Goal: Task Accomplishment & Management: Complete application form

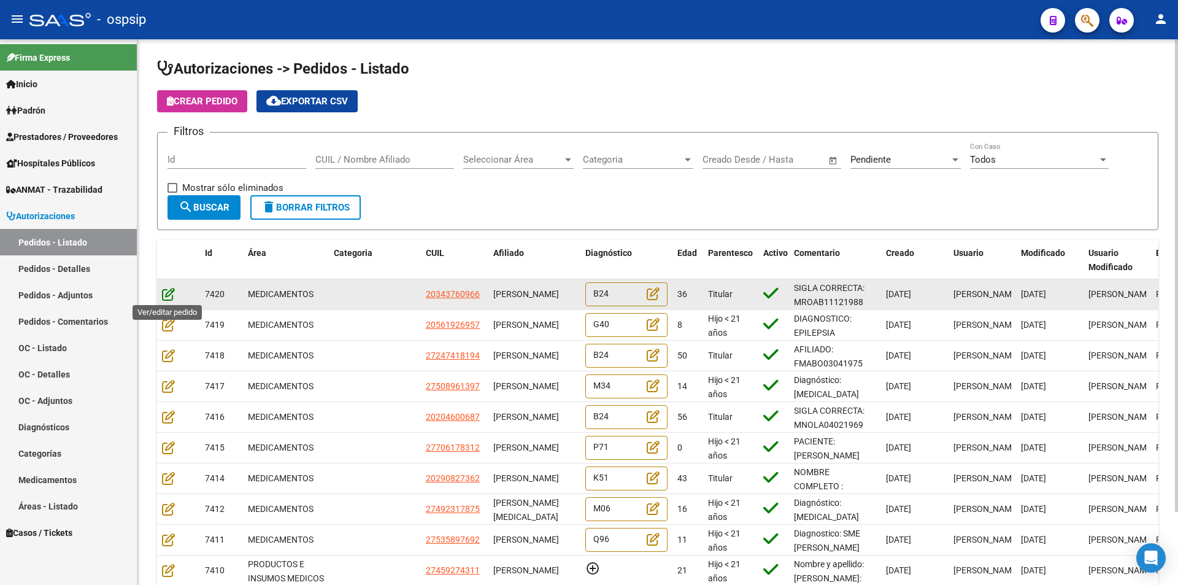
click at [163, 290] on icon at bounding box center [168, 293] width 13 height 13
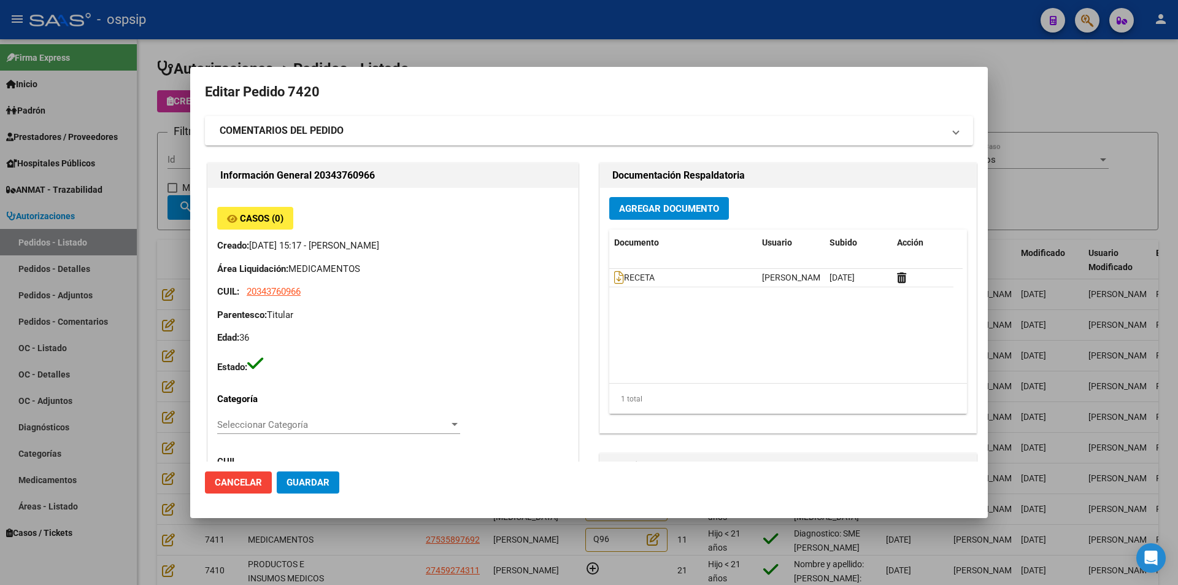
type input "[GEOGRAPHIC_DATA], [PERSON_NAME][STREET_ADDRESS][PERSON_NAME], Piso: 0, Departa…"
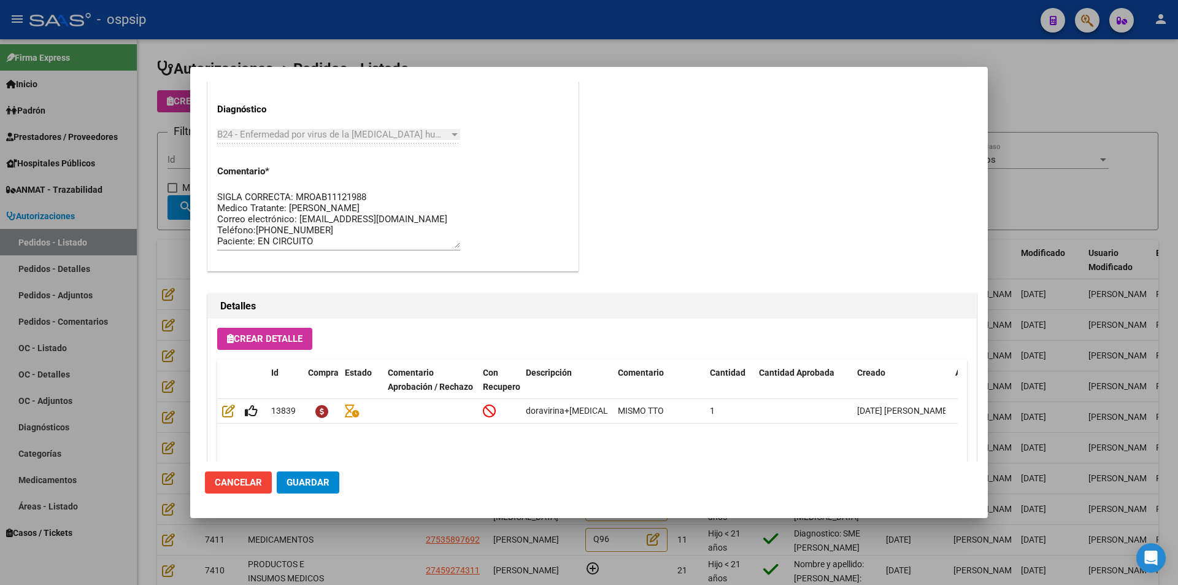
scroll to position [784, 0]
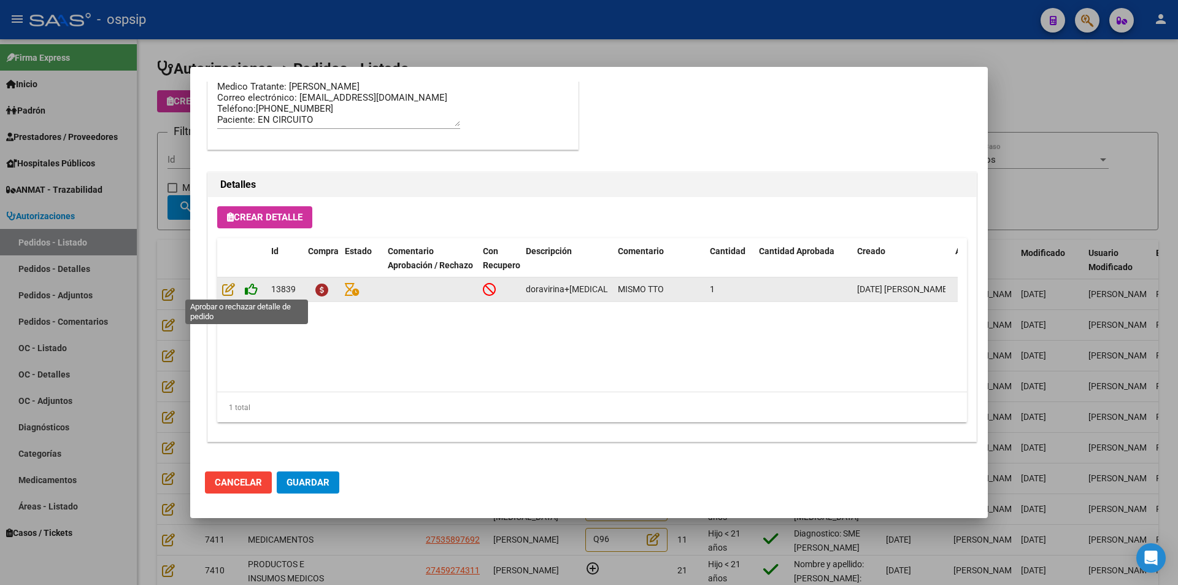
click at [248, 290] on icon at bounding box center [251, 288] width 13 height 13
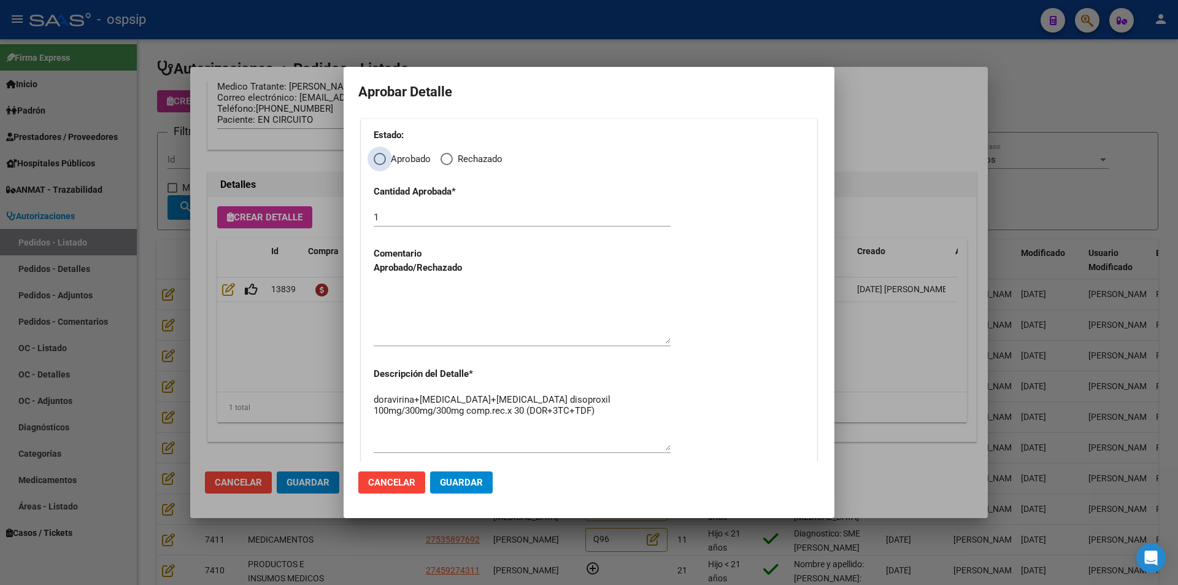
drag, startPoint x: 377, startPoint y: 161, endPoint x: 375, endPoint y: 172, distance: 11.7
click at [377, 164] on span "Elija una opción" at bounding box center [380, 159] width 12 height 12
click at [377, 164] on input "Aprobado" at bounding box center [380, 159] width 12 height 12
radio input "true"
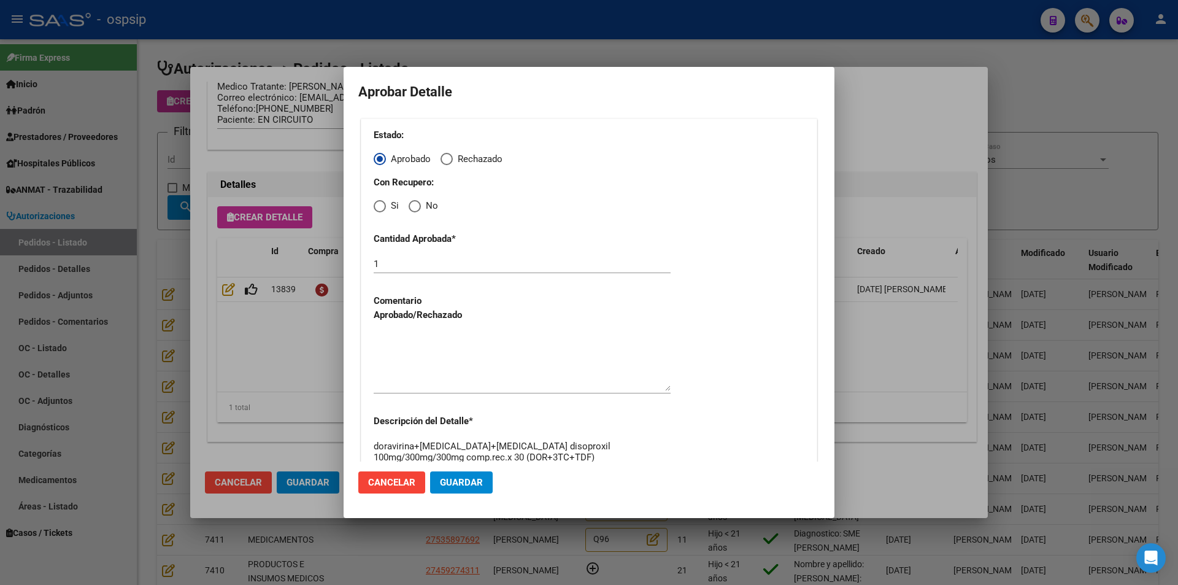
click at [378, 212] on label "Si" at bounding box center [386, 206] width 25 height 14
click at [378, 212] on input "Si" at bounding box center [380, 206] width 12 height 12
radio input "true"
click at [426, 340] on div at bounding box center [522, 362] width 297 height 63
click at [469, 491] on button "Guardar" at bounding box center [461, 482] width 63 height 22
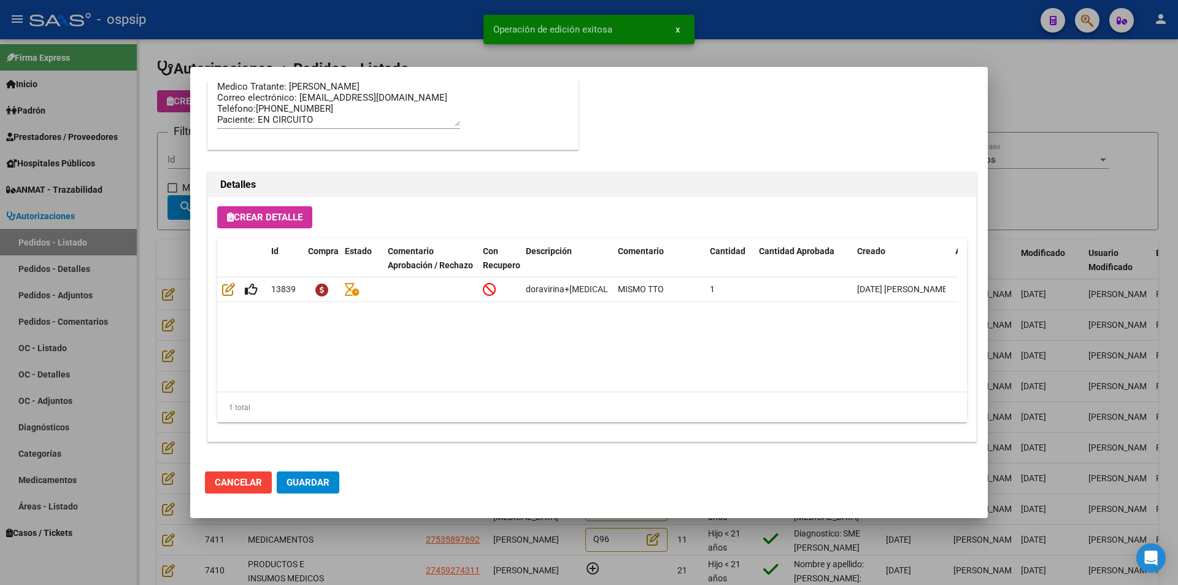
type input "[GEOGRAPHIC_DATA], [PERSON_NAME], SAN [PERSON_NAME] 156, Piso: 0"
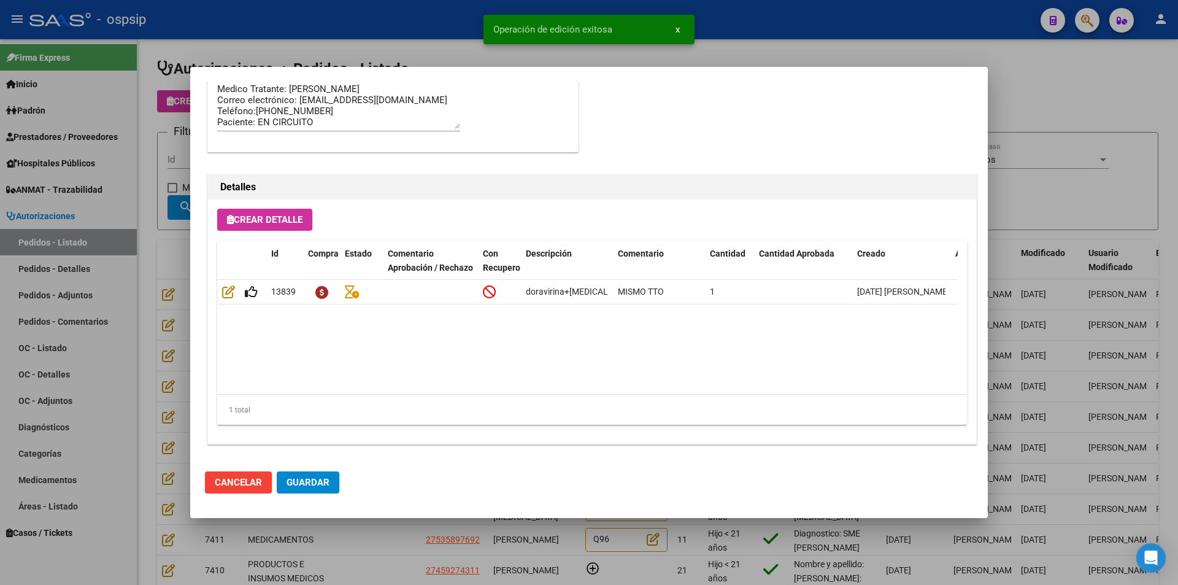
drag, startPoint x: 305, startPoint y: 482, endPoint x: 312, endPoint y: 487, distance: 8.7
click at [307, 483] on span "Guardar" at bounding box center [307, 482] width 43 height 11
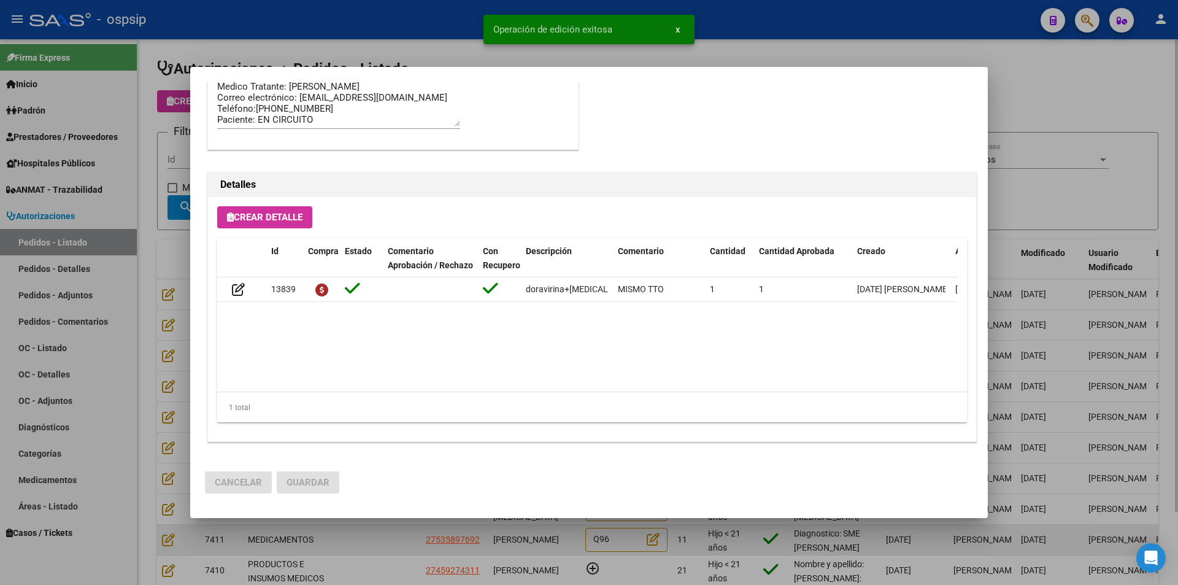
click at [365, 532] on div at bounding box center [589, 292] width 1178 height 585
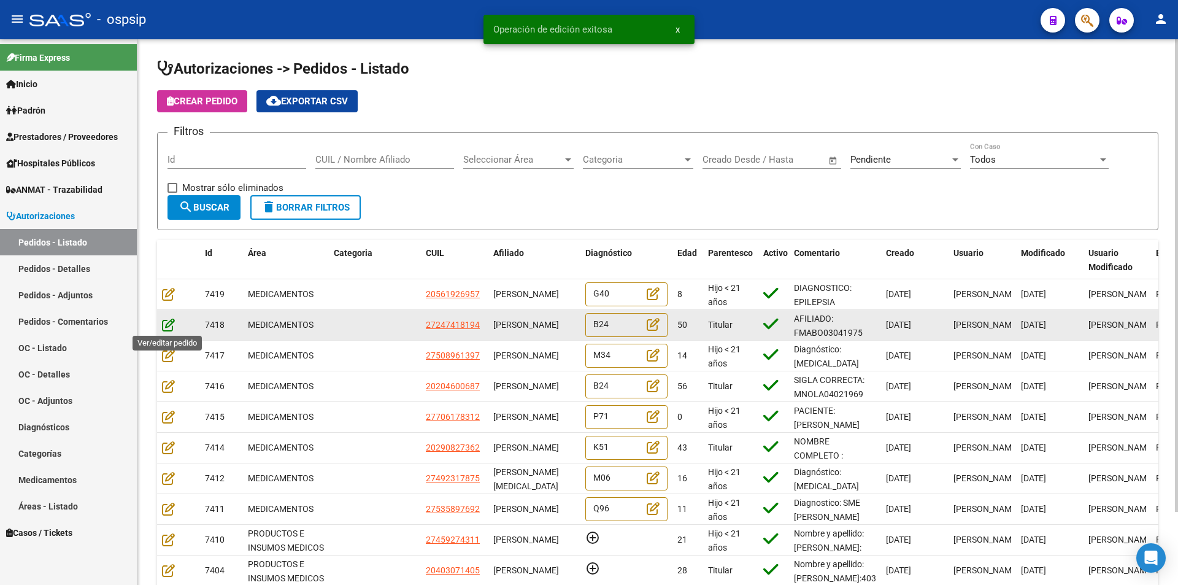
click at [168, 324] on icon at bounding box center [168, 324] width 13 height 13
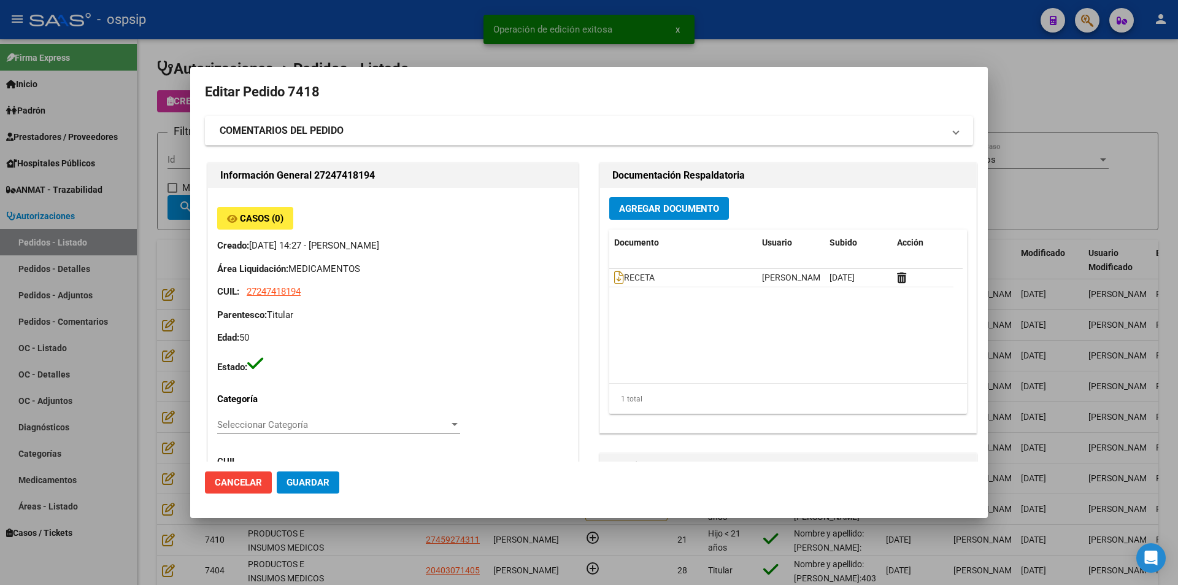
type input "[GEOGRAPHIC_DATA], [GEOGRAPHIC_DATA], [GEOGRAPHIC_DATA] 866"
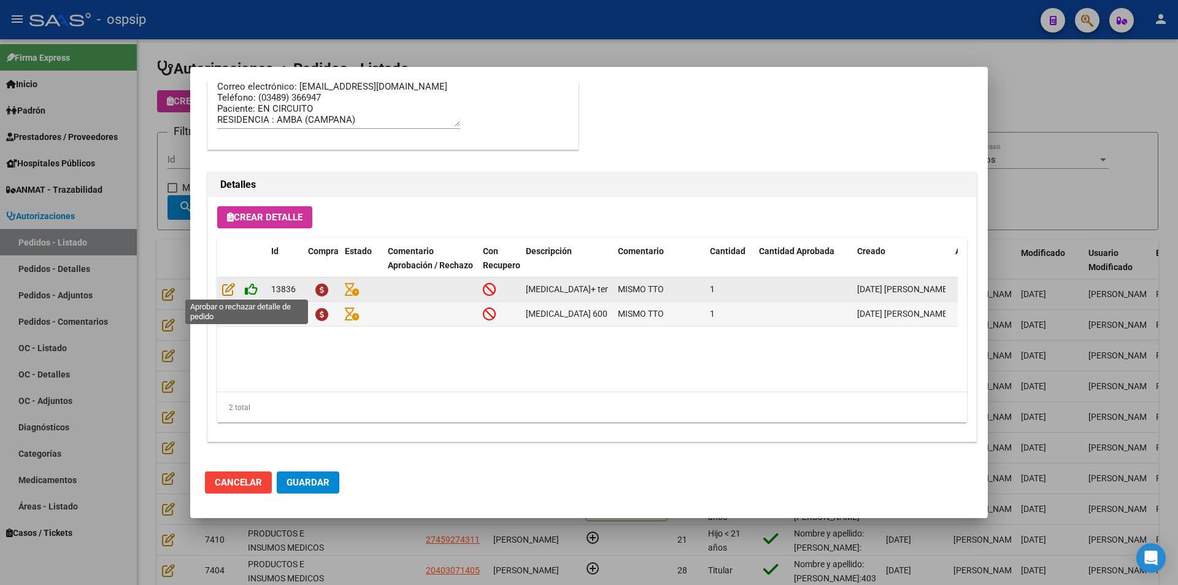
click at [251, 290] on icon at bounding box center [251, 288] width 13 height 13
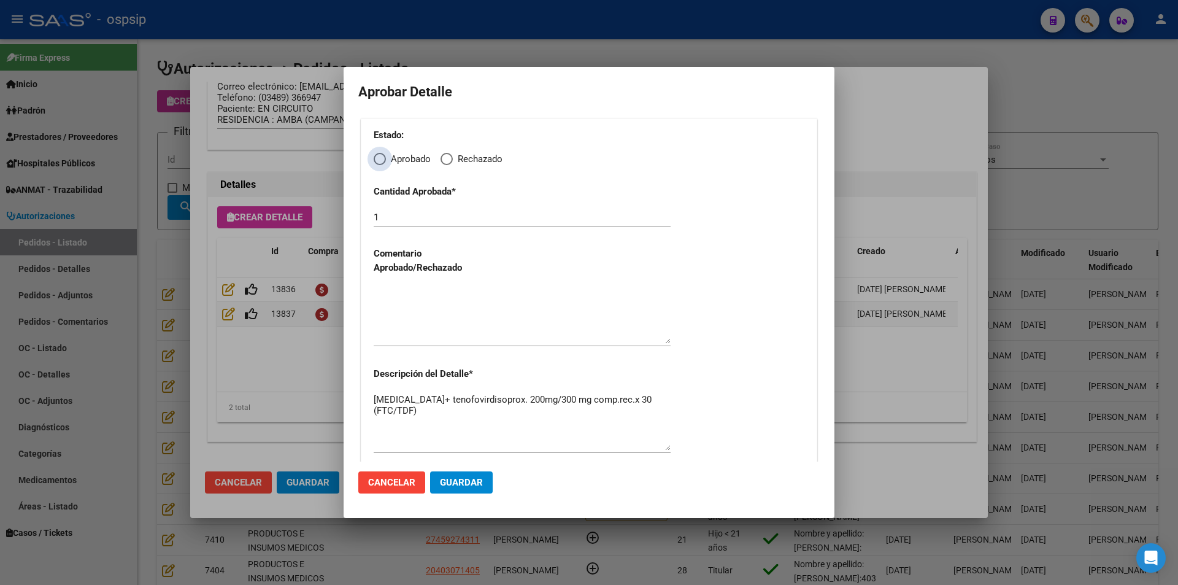
click at [383, 156] on span "Elija una opción" at bounding box center [380, 159] width 12 height 12
click at [383, 156] on input "Aprobado" at bounding box center [380, 159] width 12 height 12
radio input "true"
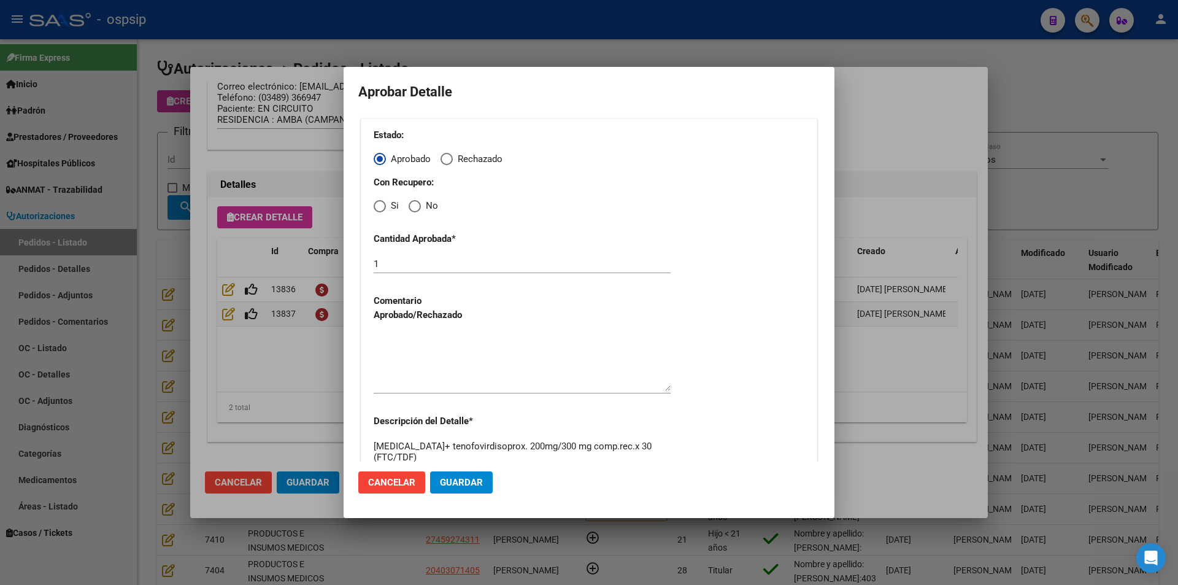
drag, startPoint x: 382, startPoint y: 208, endPoint x: 382, endPoint y: 217, distance: 9.2
click at [382, 211] on span "Elija una opción" at bounding box center [380, 206] width 12 height 12
click at [382, 211] on input "Si" at bounding box center [380, 206] width 12 height 12
radio input "true"
drag, startPoint x: 426, startPoint y: 364, endPoint x: 442, endPoint y: 391, distance: 31.0
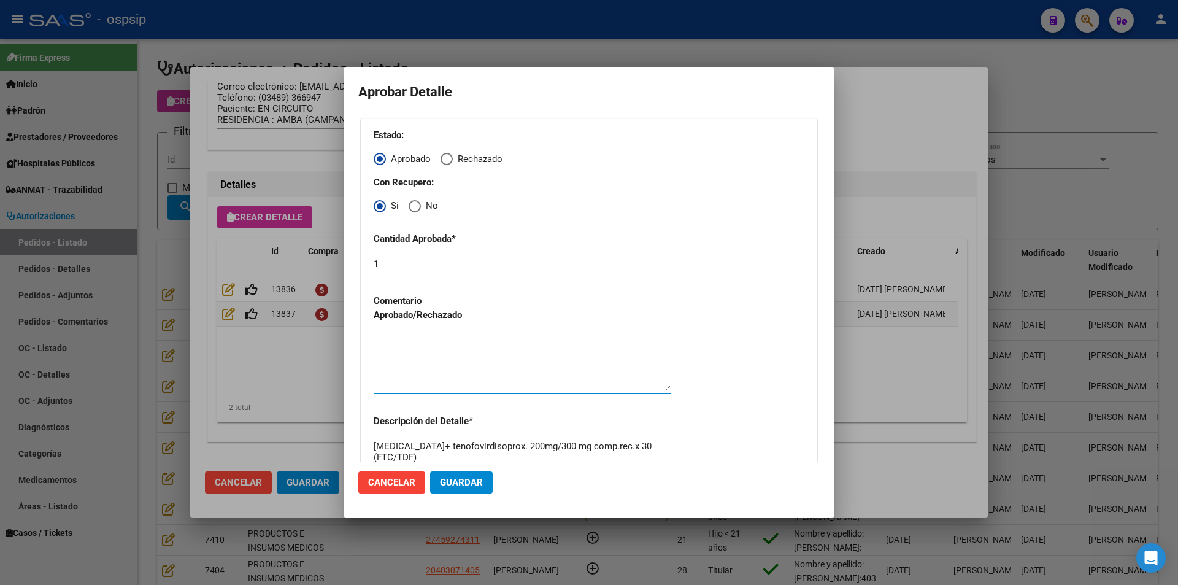
click at [428, 368] on textarea at bounding box center [522, 362] width 297 height 58
drag, startPoint x: 476, startPoint y: 478, endPoint x: 445, endPoint y: 471, distance: 31.4
click at [475, 479] on span "Guardar" at bounding box center [461, 482] width 43 height 11
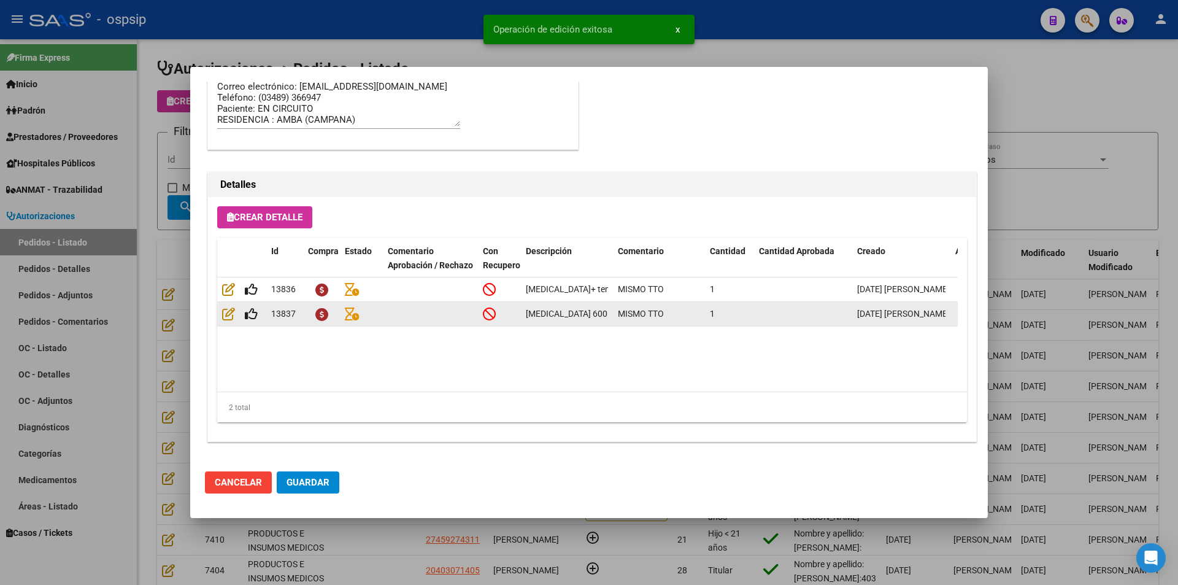
type input "[GEOGRAPHIC_DATA], [GEOGRAPHIC_DATA], [GEOGRAPHIC_DATA] 866"
click at [254, 313] on icon at bounding box center [251, 313] width 13 height 13
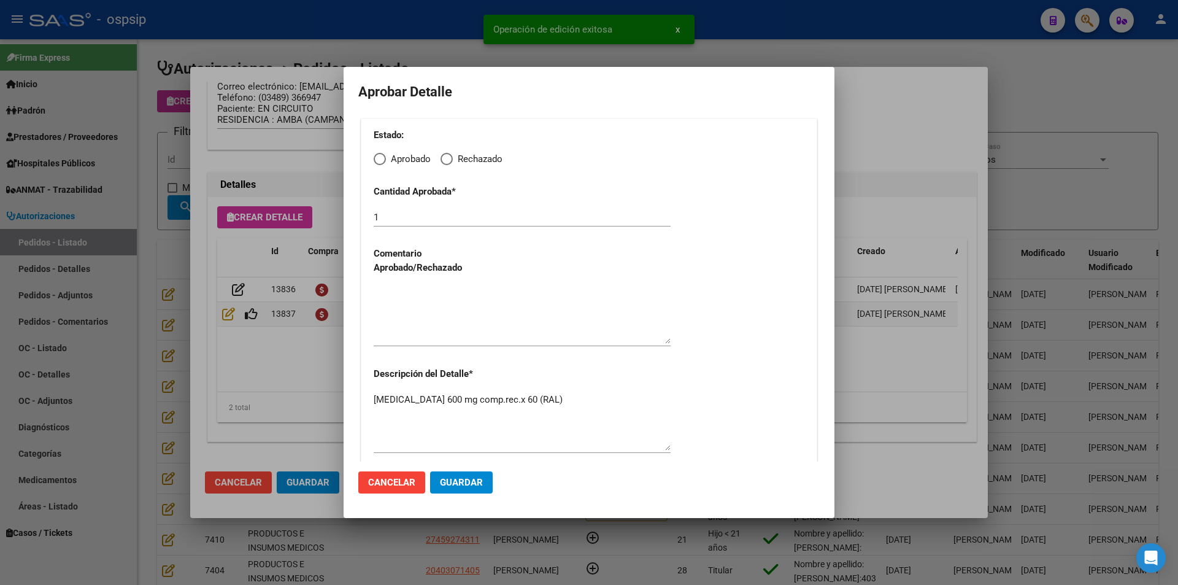
click at [377, 159] on span "Elija una opción" at bounding box center [380, 159] width 12 height 12
click at [377, 159] on input "Aprobado" at bounding box center [380, 159] width 12 height 12
radio input "true"
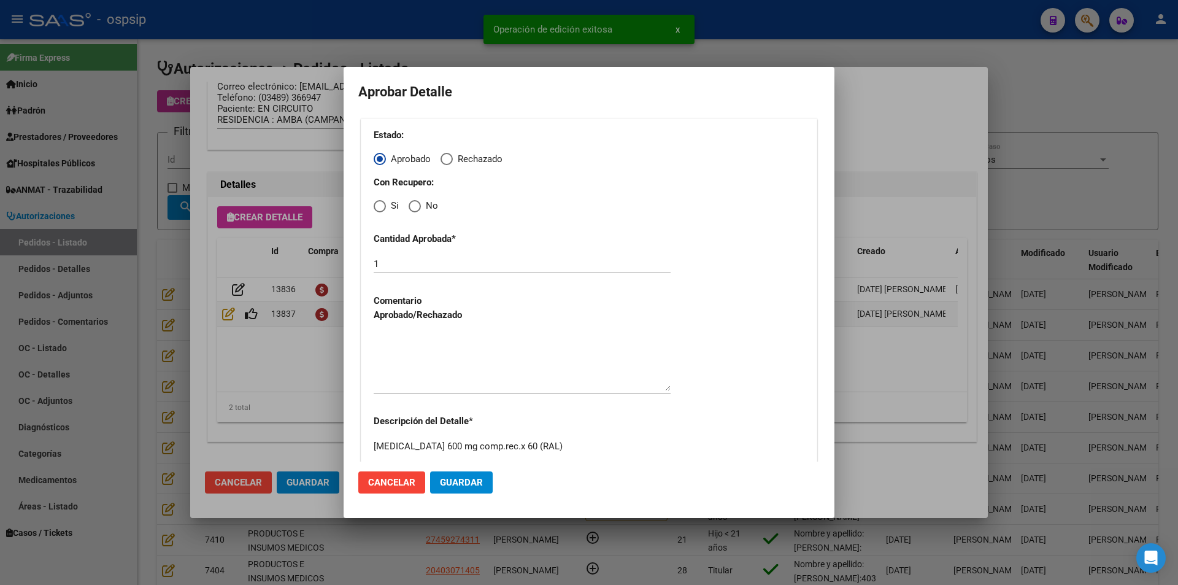
click at [378, 207] on span "Elija una opción" at bounding box center [380, 206] width 12 height 12
click at [378, 207] on input "Si" at bounding box center [380, 206] width 12 height 12
radio input "true"
click at [423, 350] on textarea at bounding box center [522, 362] width 297 height 58
drag, startPoint x: 451, startPoint y: 480, endPoint x: 358, endPoint y: 496, distance: 95.2
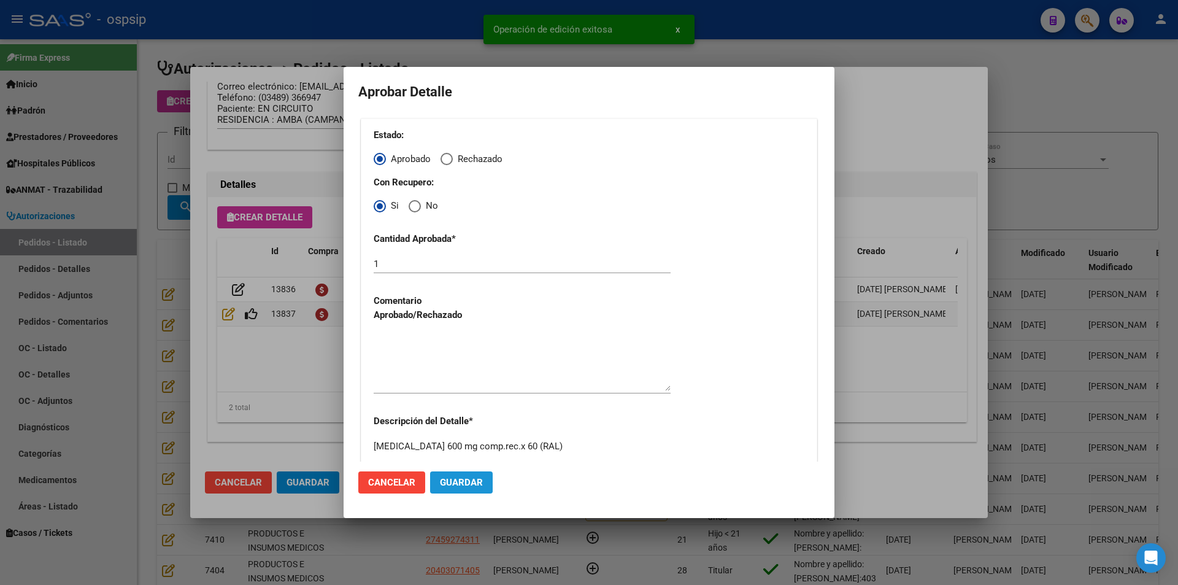
click at [450, 482] on span "Guardar" at bounding box center [461, 482] width 43 height 11
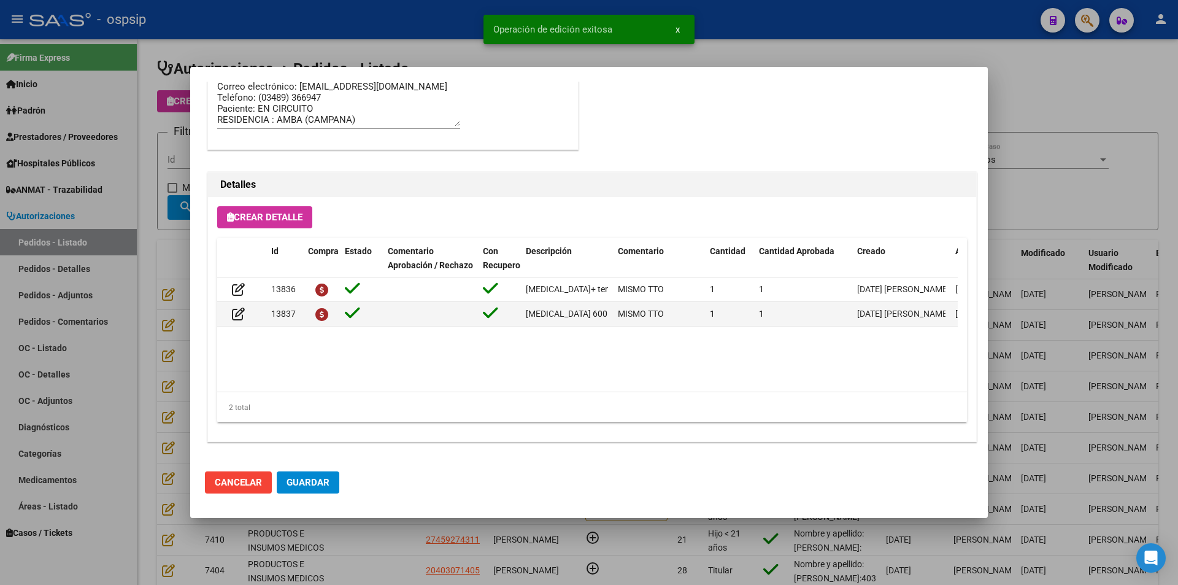
drag, startPoint x: 298, startPoint y: 478, endPoint x: 307, endPoint y: 484, distance: 11.1
click at [302, 478] on span "Guardar" at bounding box center [307, 482] width 43 height 11
click at [383, 549] on div at bounding box center [589, 292] width 1178 height 585
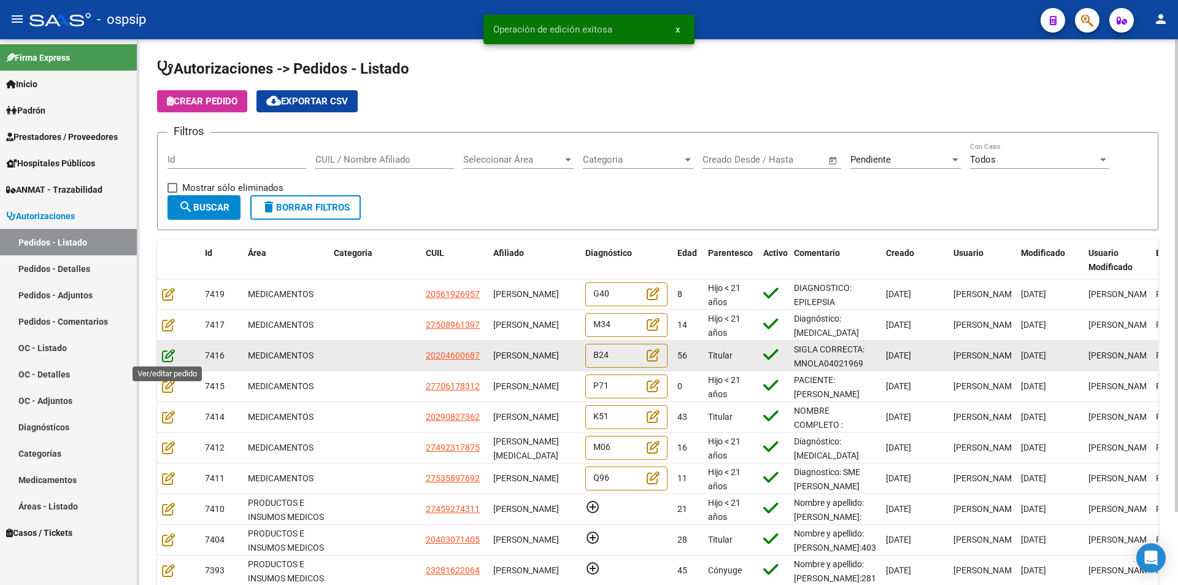
click at [166, 358] on icon at bounding box center [168, 354] width 13 height 13
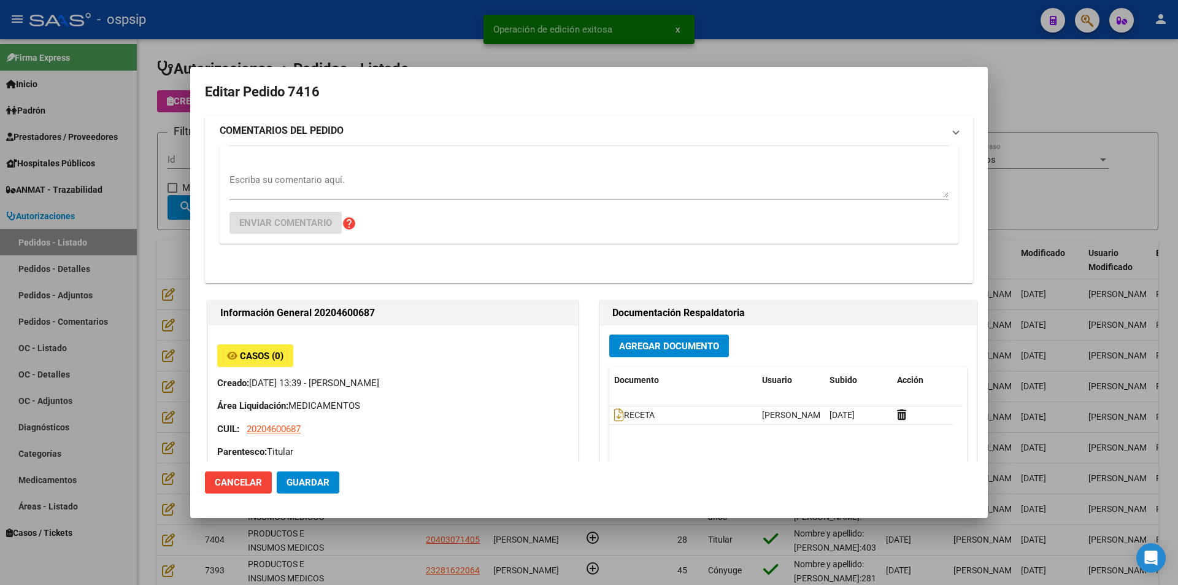
type input "[PERSON_NAME]"
type input "[GEOGRAPHIC_DATA], GENERAL [PERSON_NAME], [GEOGRAPHIC_DATA] 716, Piso: 00, Depa…"
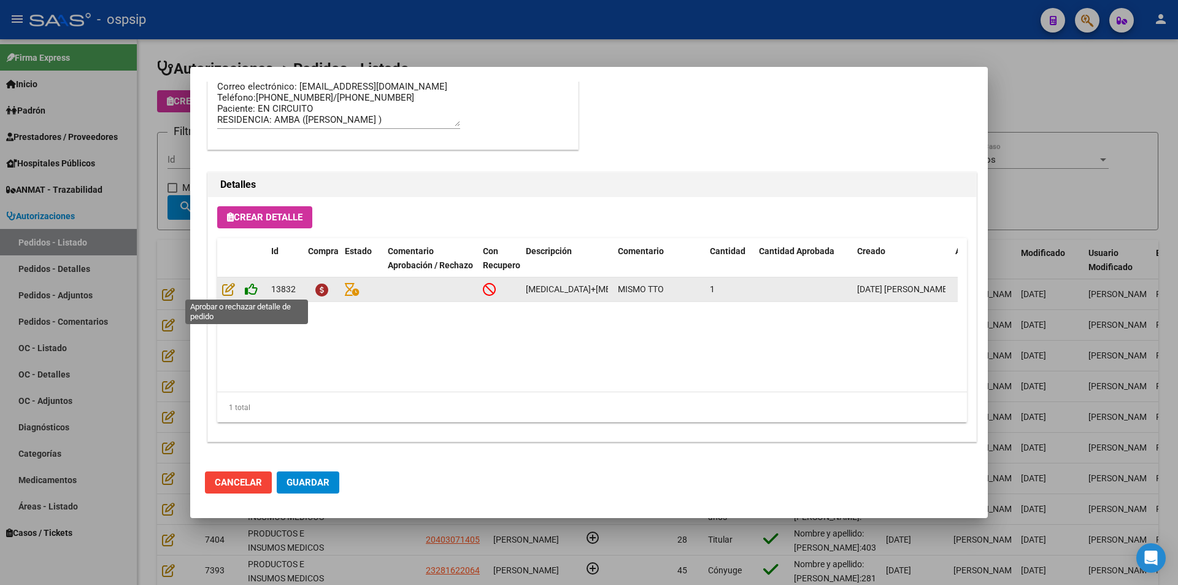
click at [251, 291] on icon at bounding box center [251, 288] width 13 height 13
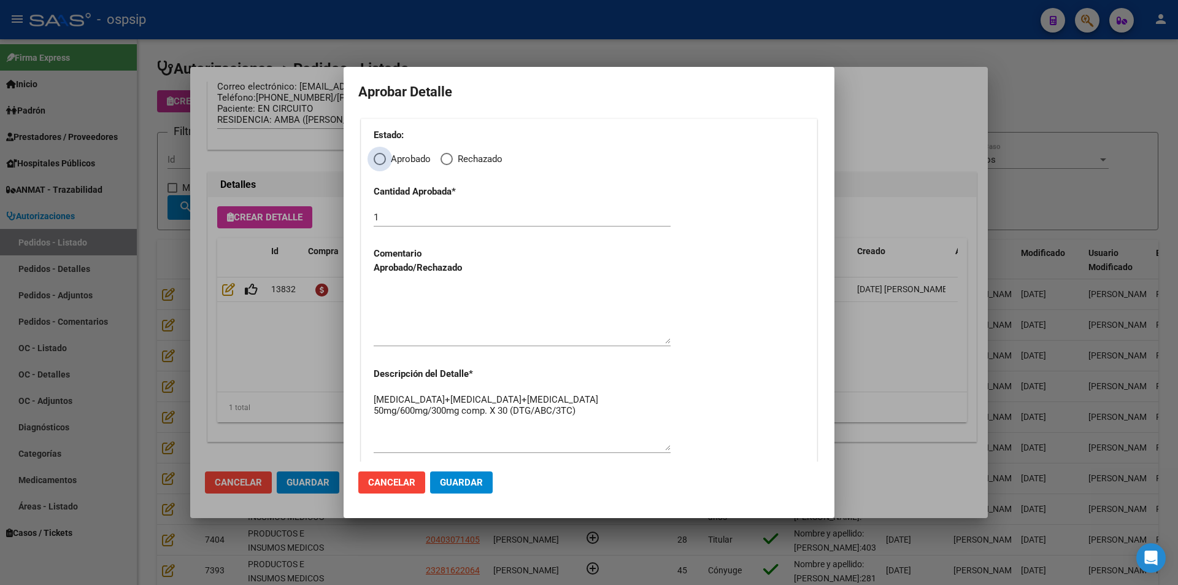
click at [380, 164] on span "Elija una opción" at bounding box center [380, 159] width 12 height 12
click at [380, 164] on input "Aprobado" at bounding box center [380, 159] width 12 height 12
radio input "true"
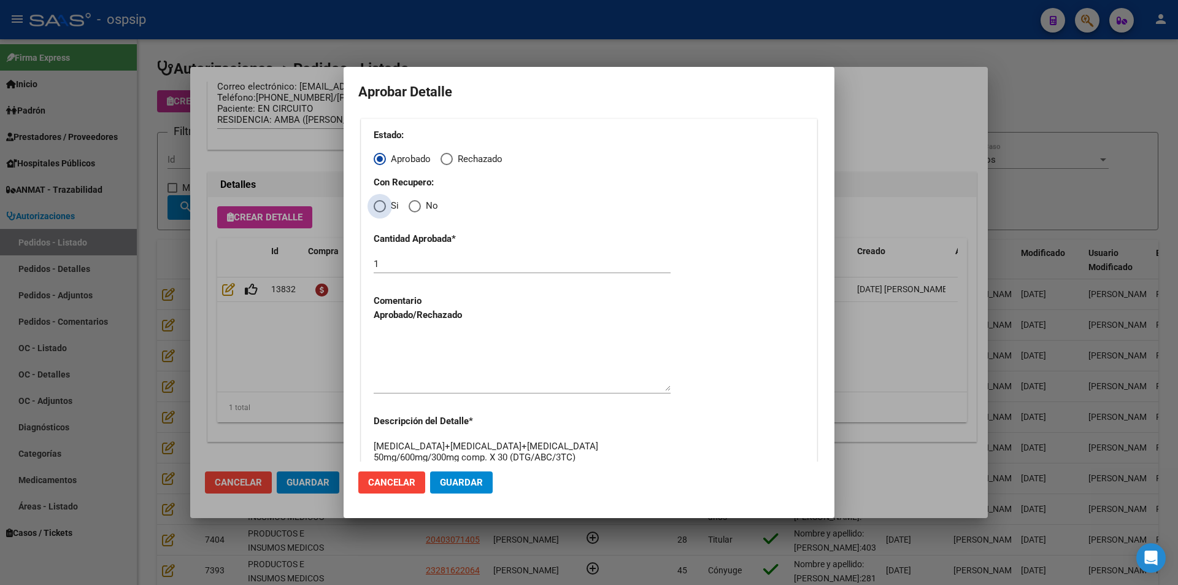
drag, startPoint x: 378, startPoint y: 204, endPoint x: 386, endPoint y: 232, distance: 29.9
click at [380, 214] on div "Estado: Aprobado Rechazado Con Recupero: Si No Cantidad Aprobada * 1 Comentario…" at bounding box center [589, 314] width 456 height 393
click at [379, 205] on span "Elija una opción" at bounding box center [380, 206] width 12 height 12
click at [379, 205] on input "Si" at bounding box center [380, 206] width 12 height 12
radio input "true"
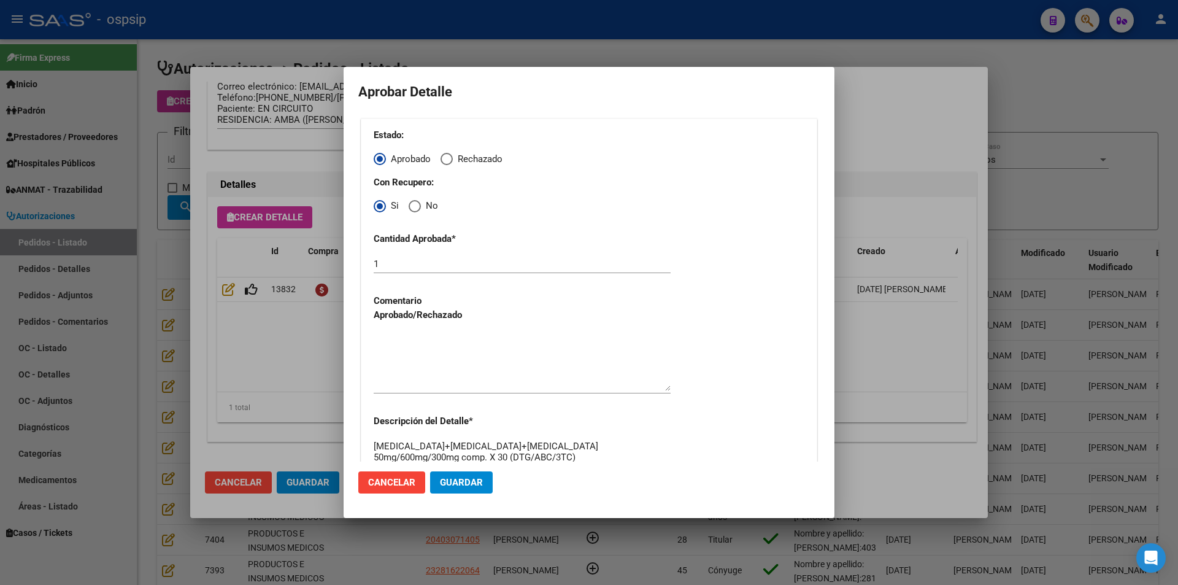
drag, startPoint x: 448, startPoint y: 374, endPoint x: 455, endPoint y: 391, distance: 18.7
click at [448, 374] on textarea at bounding box center [522, 362] width 297 height 58
drag, startPoint x: 462, startPoint y: 482, endPoint x: 396, endPoint y: 496, distance: 67.7
click at [460, 483] on span "Guardar" at bounding box center [461, 482] width 43 height 11
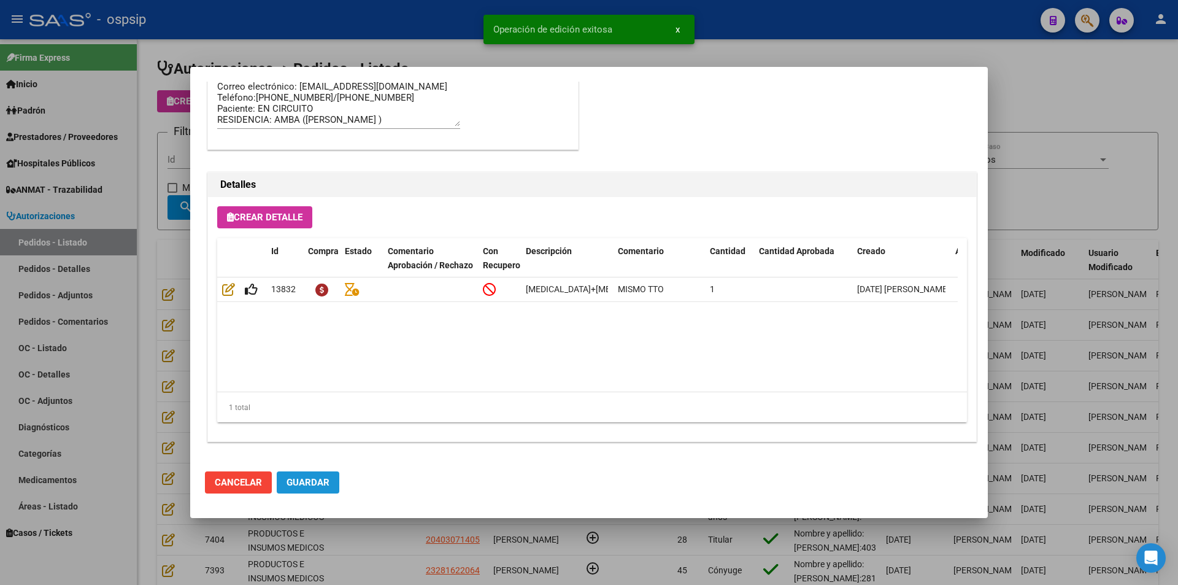
type input "[PERSON_NAME]"
type input "[GEOGRAPHIC_DATA], GENERAL [PERSON_NAME], [GEOGRAPHIC_DATA] 716, [GEOGRAPHIC_DA…"
drag, startPoint x: 310, startPoint y: 483, endPoint x: 324, endPoint y: 493, distance: 17.2
click at [320, 491] on button "Guardar" at bounding box center [308, 482] width 63 height 22
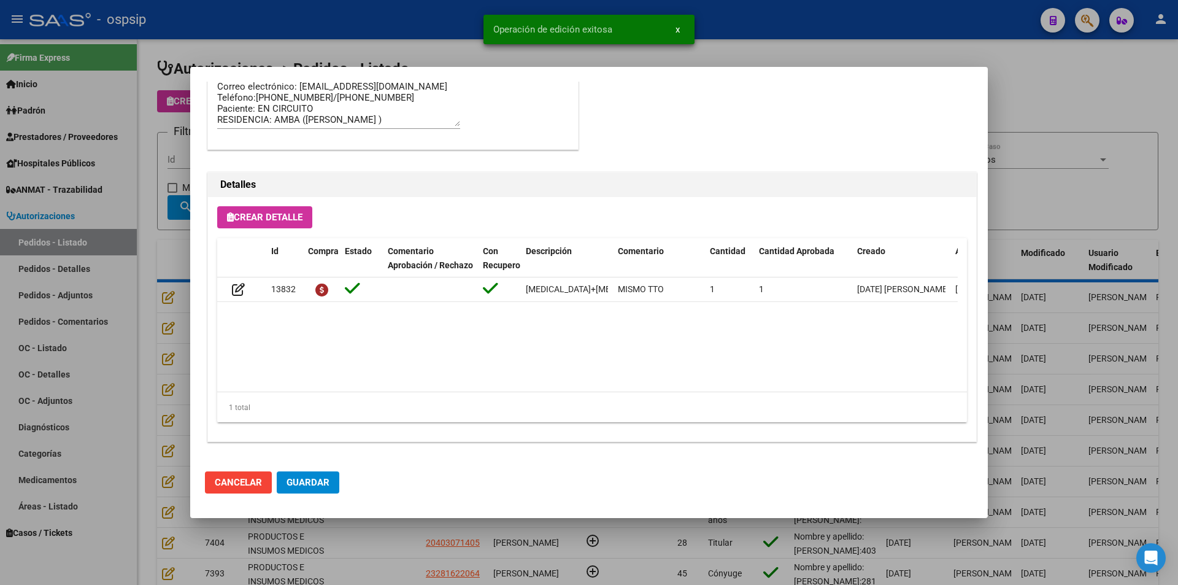
click at [371, 549] on div at bounding box center [589, 292] width 1178 height 585
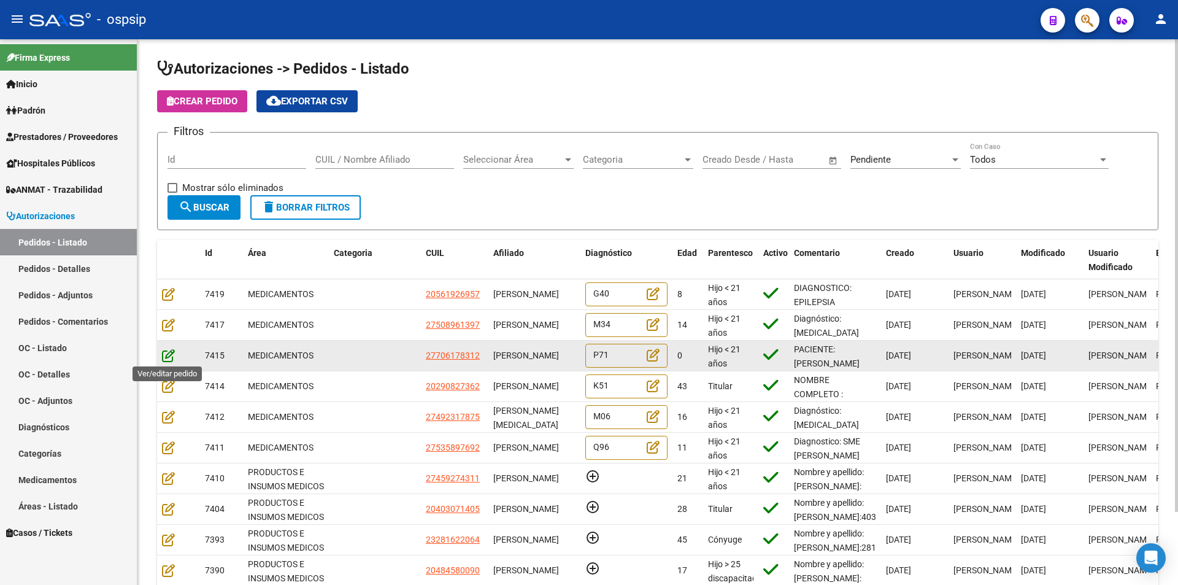
click at [172, 359] on icon at bounding box center [168, 354] width 13 height 13
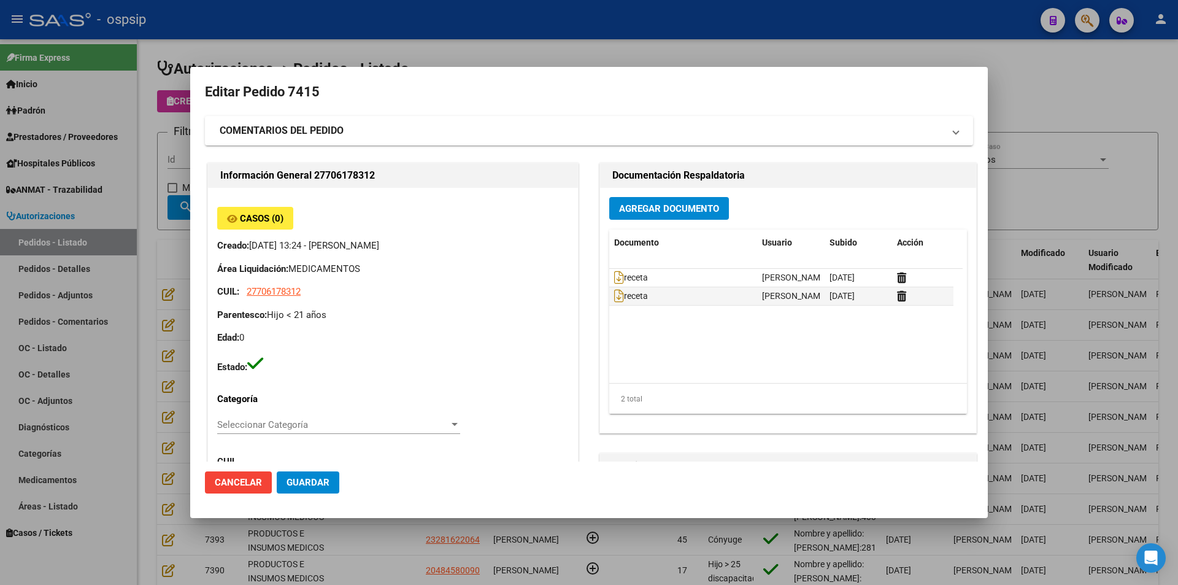
type input "Neuquen, [GEOGRAPHIC_DATA], [GEOGRAPHIC_DATA] 545"
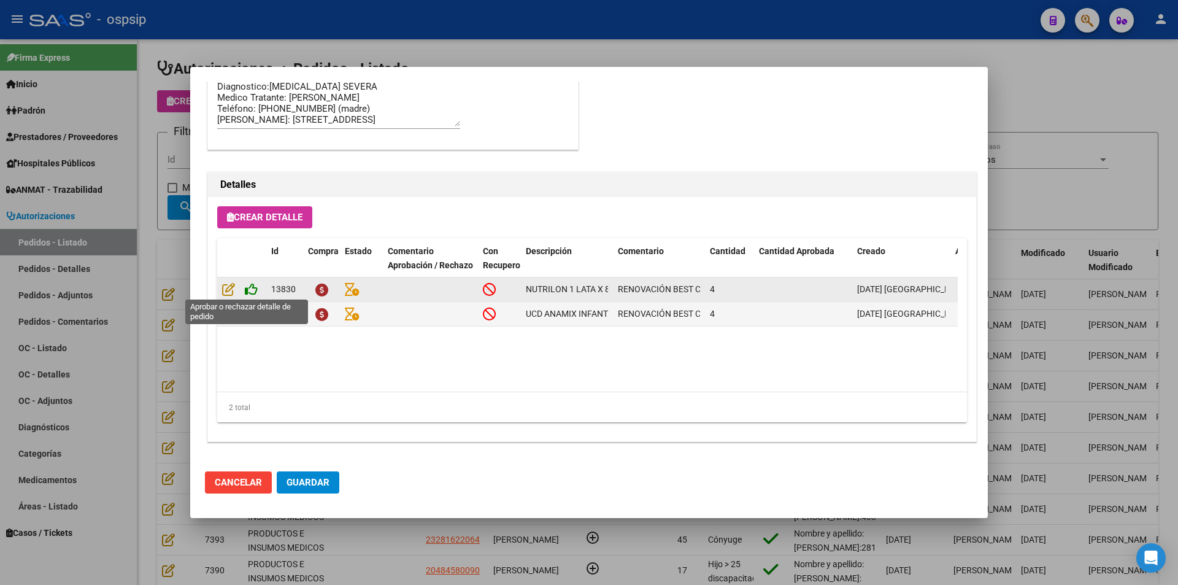
click at [250, 290] on icon at bounding box center [251, 288] width 13 height 13
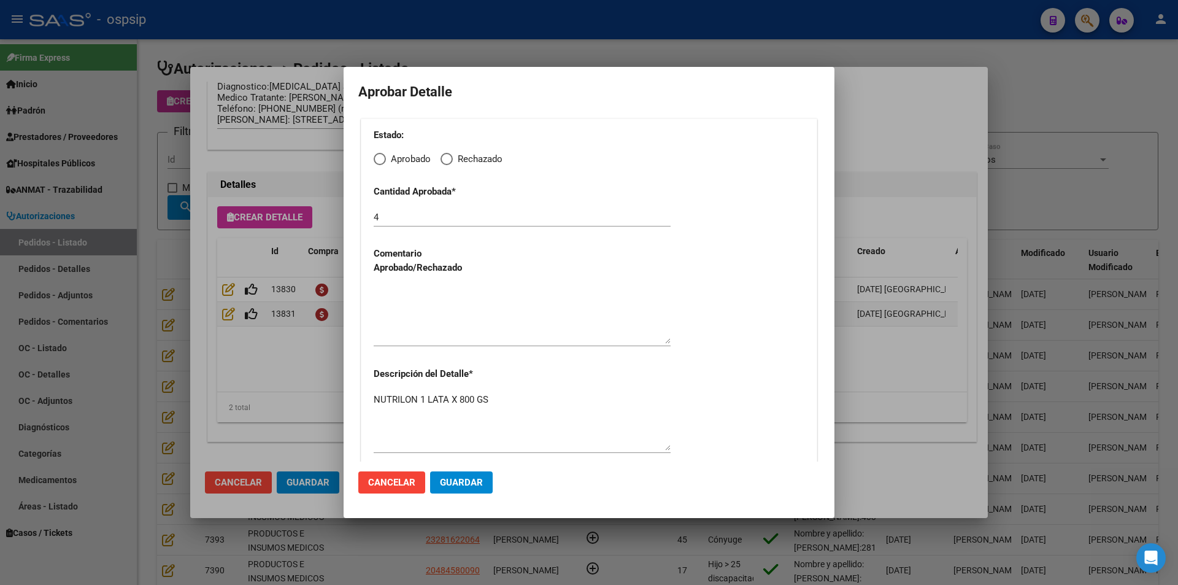
click at [384, 159] on span "Elija una opción" at bounding box center [380, 159] width 12 height 12
click at [384, 159] on input "Aprobado" at bounding box center [380, 159] width 12 height 12
radio input "true"
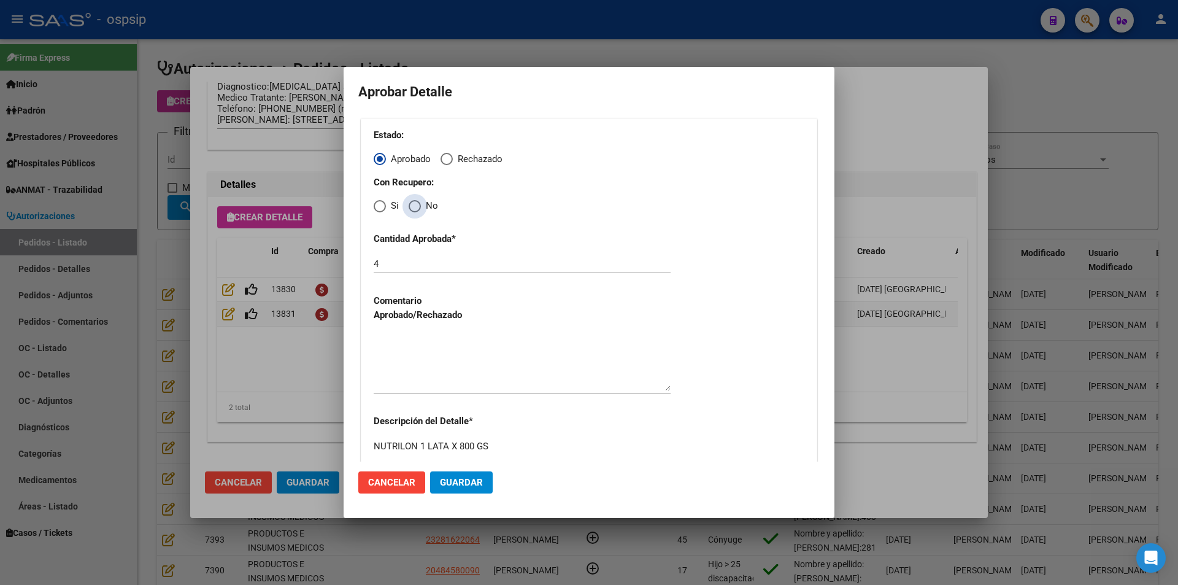
click at [414, 207] on span "Elija una opción" at bounding box center [415, 206] width 12 height 12
click at [414, 207] on input "No" at bounding box center [415, 206] width 12 height 12
radio input "true"
click at [449, 370] on textarea at bounding box center [522, 362] width 297 height 58
click at [474, 491] on button "Guardar" at bounding box center [461, 482] width 63 height 22
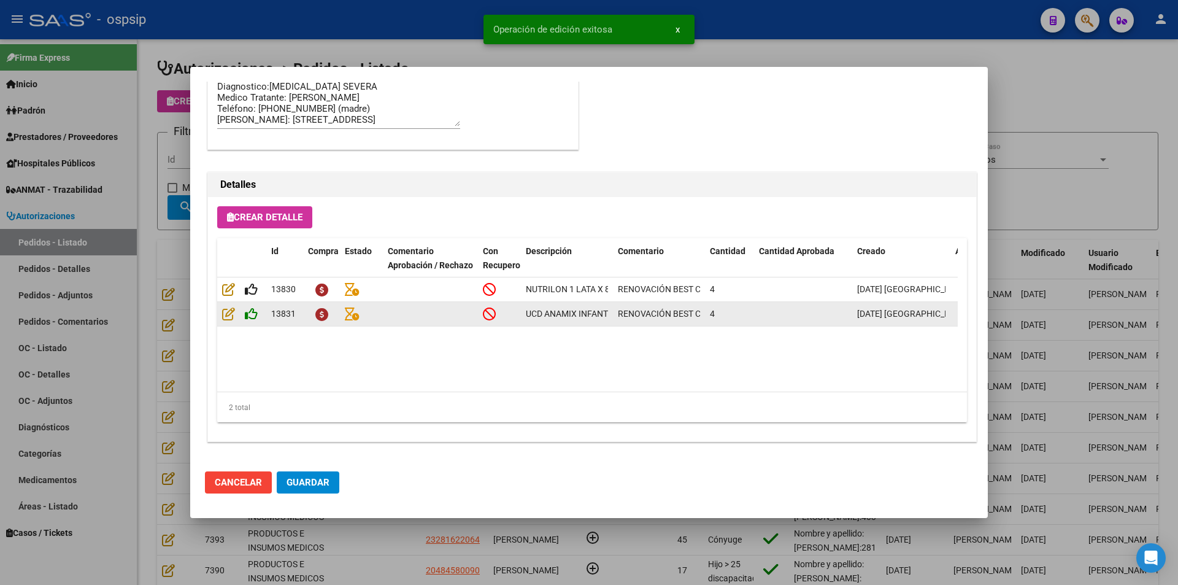
type input "NEUQUEN, NEUQUEN, COPAHUE 545"
click at [253, 315] on icon at bounding box center [251, 313] width 13 height 13
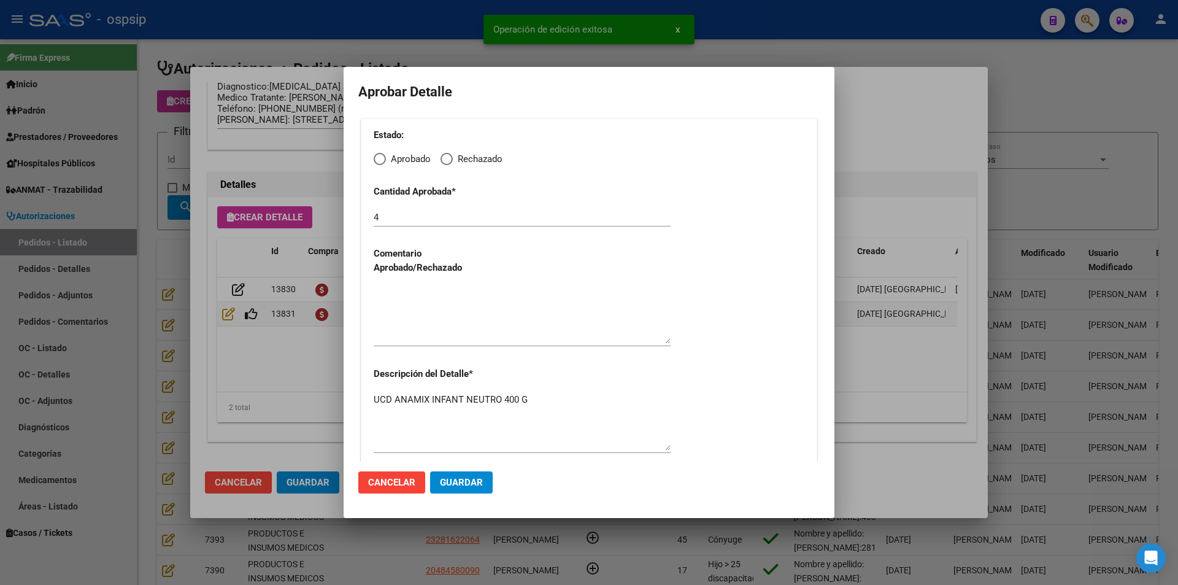
click at [380, 164] on span "Elija una opción" at bounding box center [380, 159] width 12 height 12
click at [380, 164] on input "Aprobado" at bounding box center [380, 159] width 12 height 12
radio input "true"
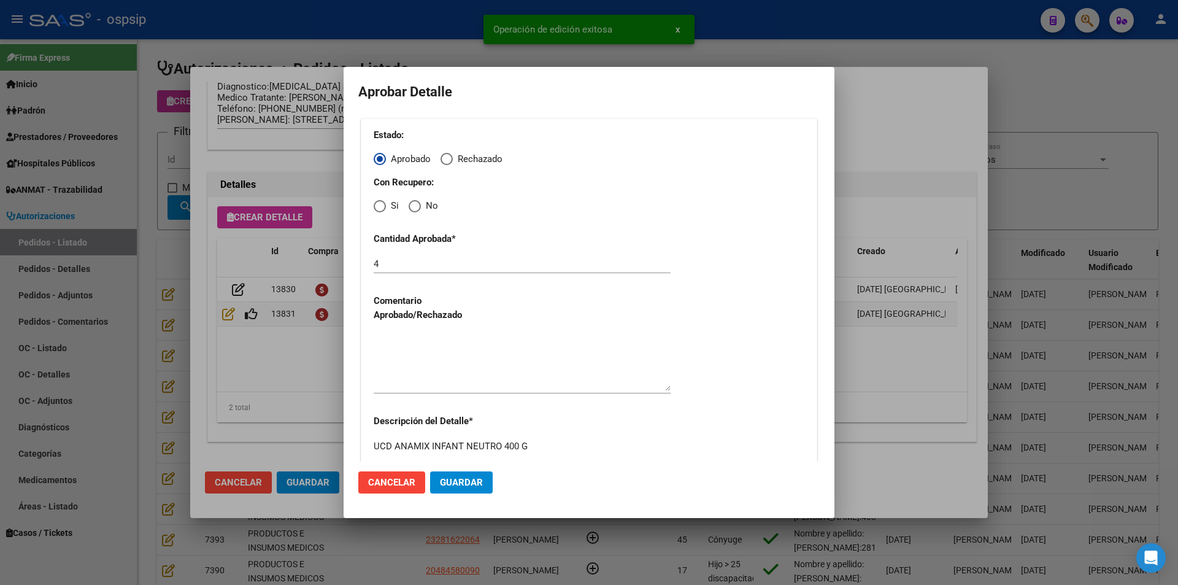
drag, startPoint x: 413, startPoint y: 207, endPoint x: 421, endPoint y: 245, distance: 39.3
click at [414, 212] on label "No" at bounding box center [423, 206] width 29 height 14
click at [414, 212] on input "No" at bounding box center [415, 206] width 12 height 12
radio input "true"
click at [437, 352] on textarea at bounding box center [522, 362] width 297 height 58
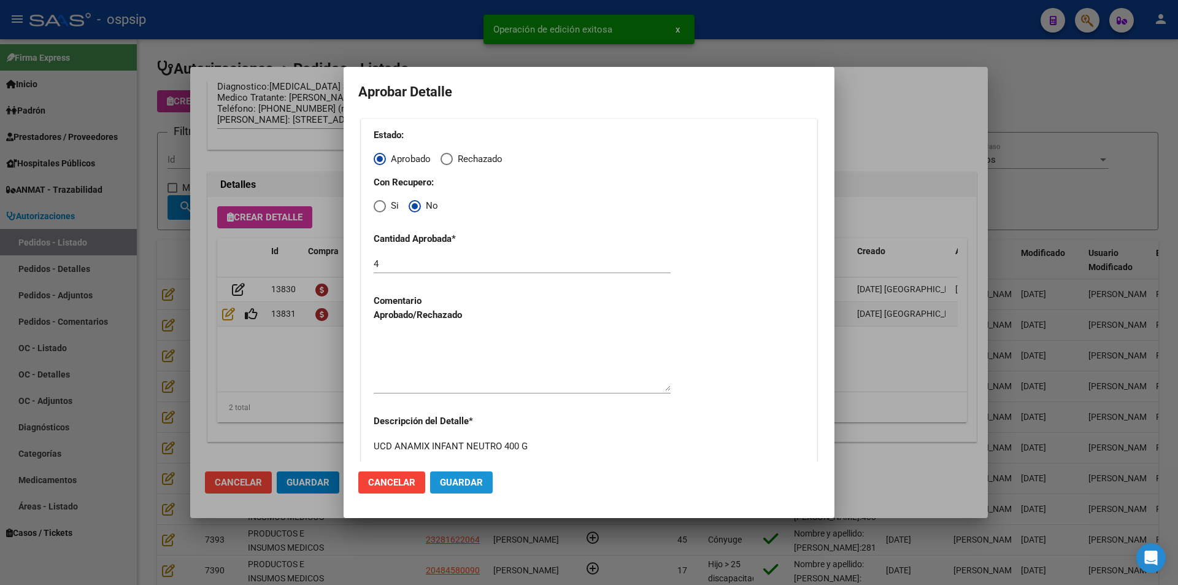
click at [462, 487] on span "Guardar" at bounding box center [461, 482] width 43 height 11
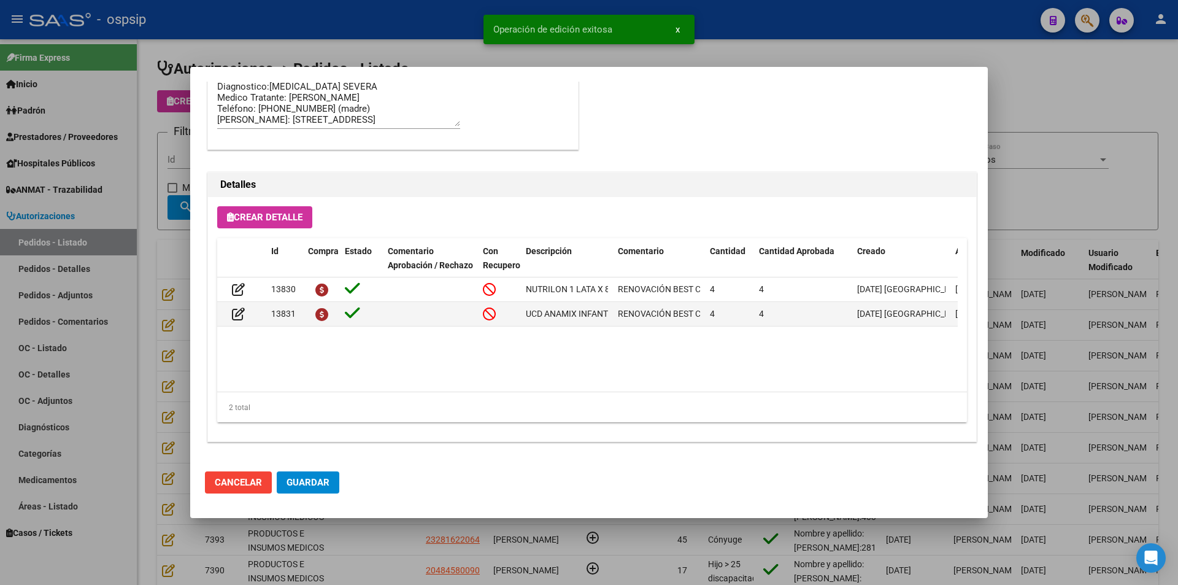
click at [316, 484] on span "Guardar" at bounding box center [307, 482] width 43 height 11
click at [367, 561] on div at bounding box center [589, 292] width 1178 height 585
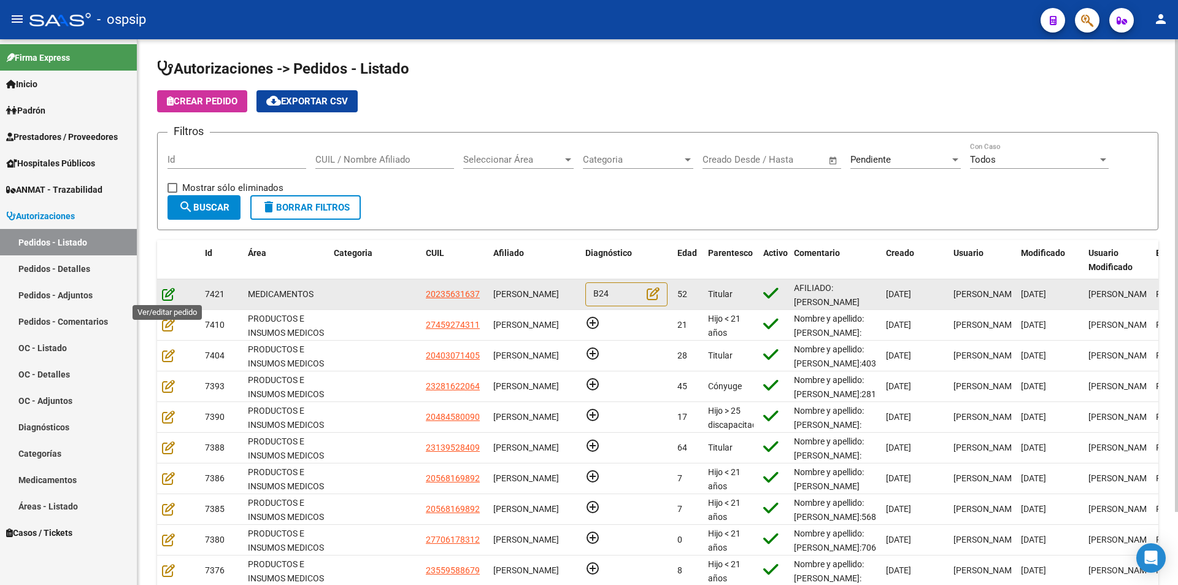
click at [166, 294] on icon at bounding box center [168, 293] width 13 height 13
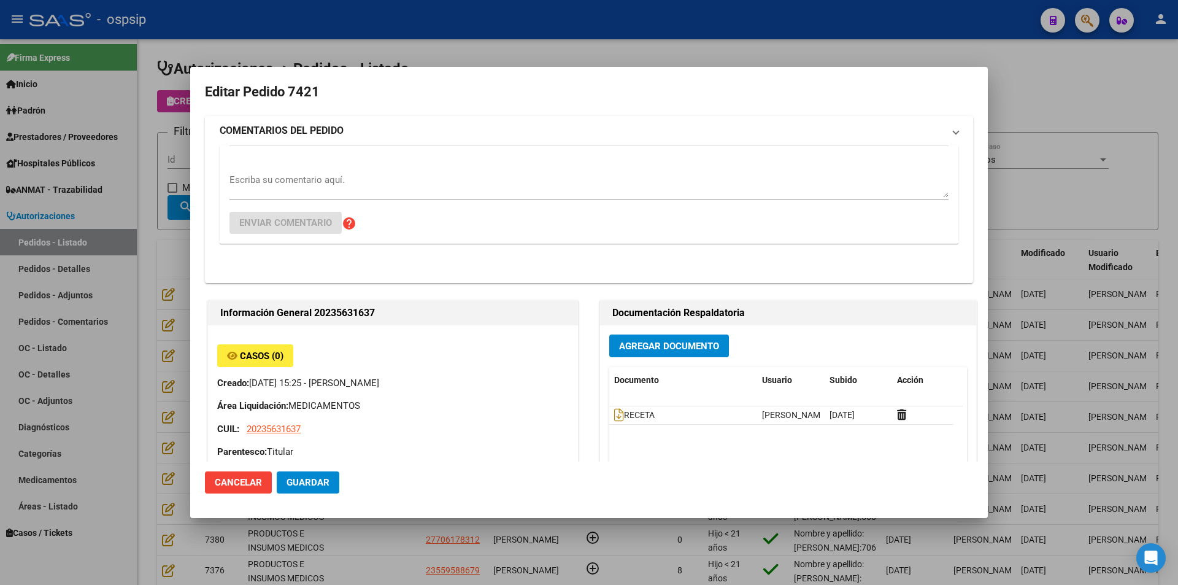
type input "[GEOGRAPHIC_DATA], [GEOGRAPHIC_DATA], 156 420, Departamento: CAS"
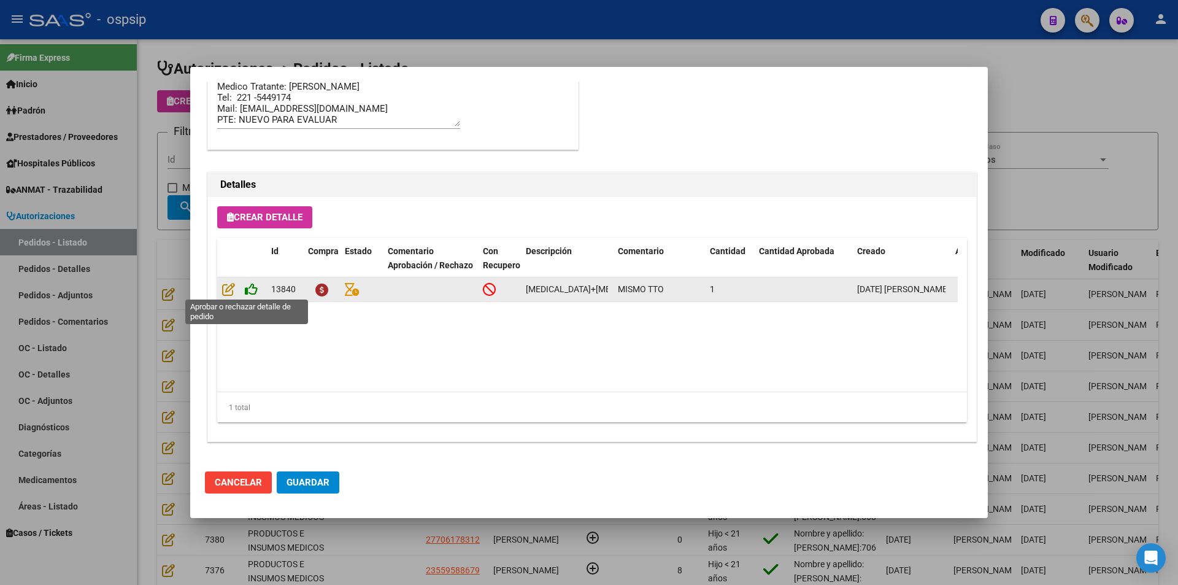
click at [251, 293] on icon at bounding box center [251, 288] width 13 height 13
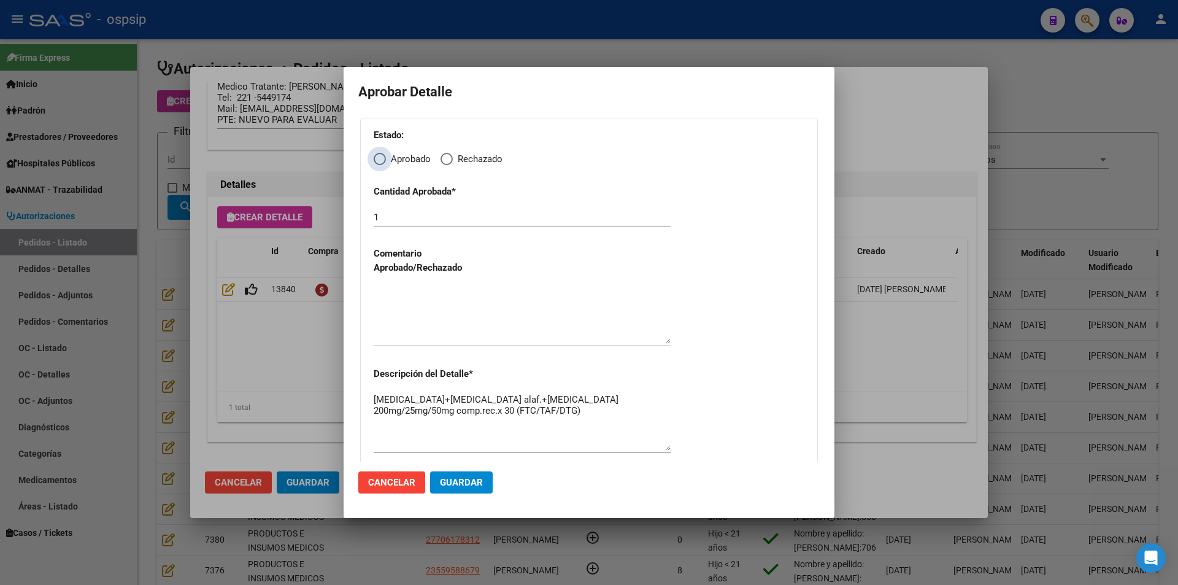
click at [379, 155] on span "Elija una opción" at bounding box center [380, 159] width 12 height 12
click at [379, 155] on input "Aprobado" at bounding box center [380, 159] width 12 height 12
radio input "true"
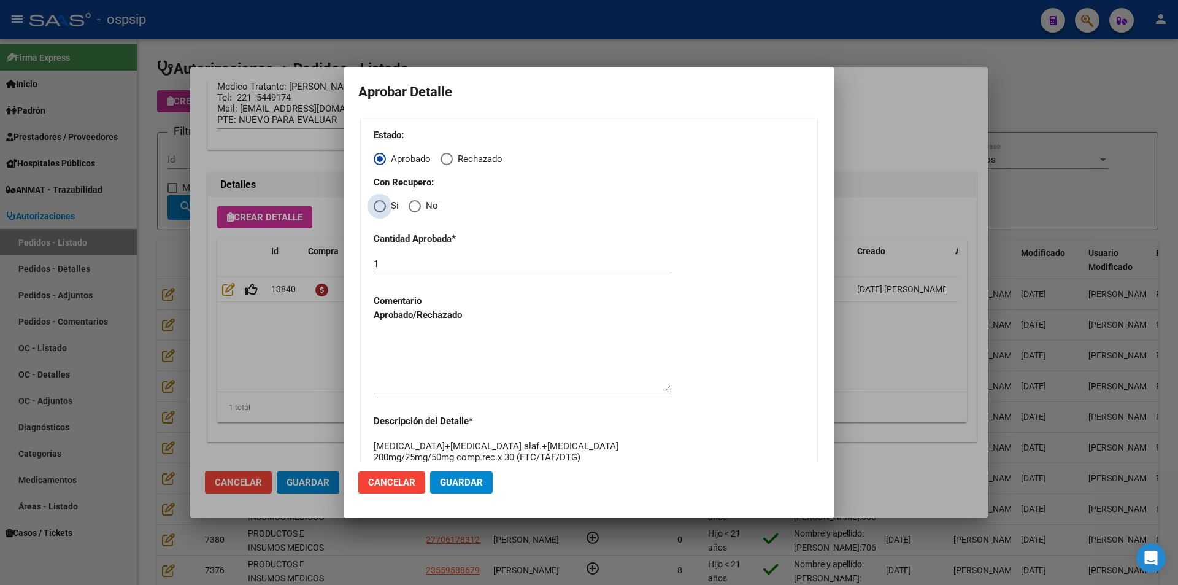
drag, startPoint x: 380, startPoint y: 209, endPoint x: 397, endPoint y: 239, distance: 34.3
click at [383, 213] on div "Estado: Aprobado Rechazado Con Recupero: Si No Cantidad Aprobada * 1 Comentario…" at bounding box center [589, 314] width 456 height 393
drag, startPoint x: 378, startPoint y: 206, endPoint x: 376, endPoint y: 215, distance: 9.4
click at [378, 205] on span "Elija una opción" at bounding box center [380, 206] width 12 height 12
click at [378, 205] on input "Si" at bounding box center [380, 206] width 12 height 12
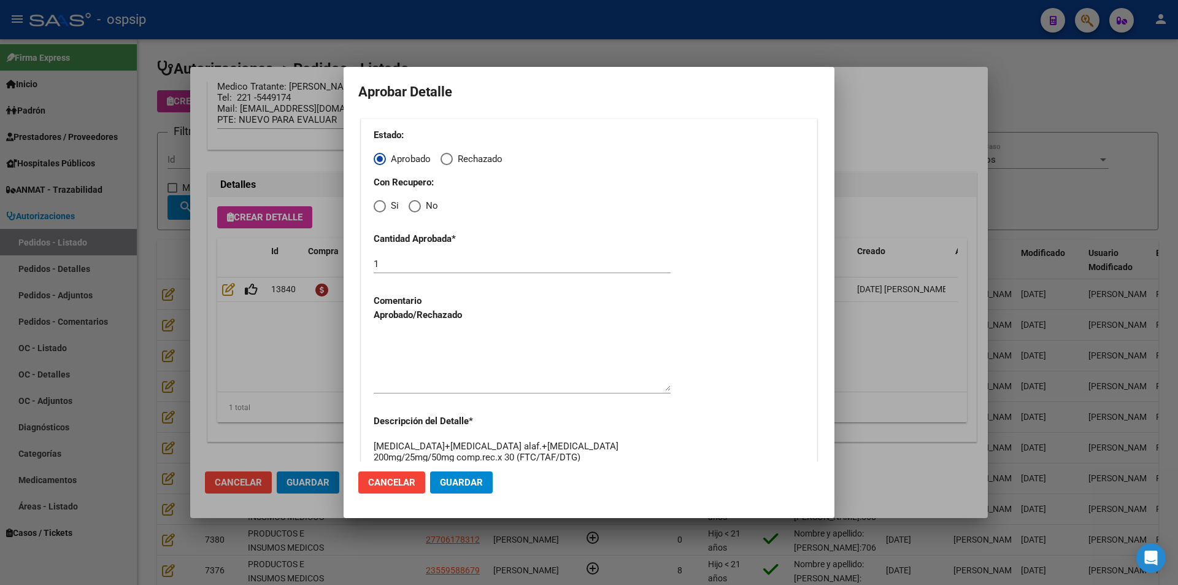
radio input "true"
click at [416, 357] on textarea at bounding box center [522, 362] width 297 height 58
click at [447, 478] on span "Guardar" at bounding box center [461, 482] width 43 height 11
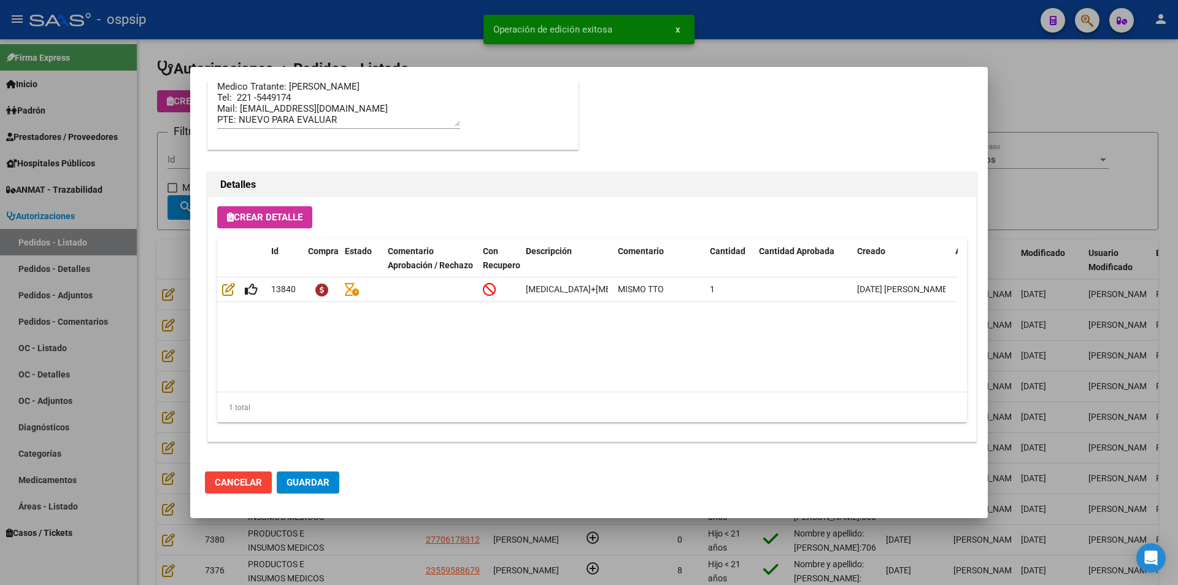
type input "[GEOGRAPHIC_DATA], [GEOGRAPHIC_DATA], 164 1335"
click at [317, 482] on span "Guardar" at bounding box center [307, 482] width 43 height 11
click at [387, 561] on div at bounding box center [589, 292] width 1178 height 585
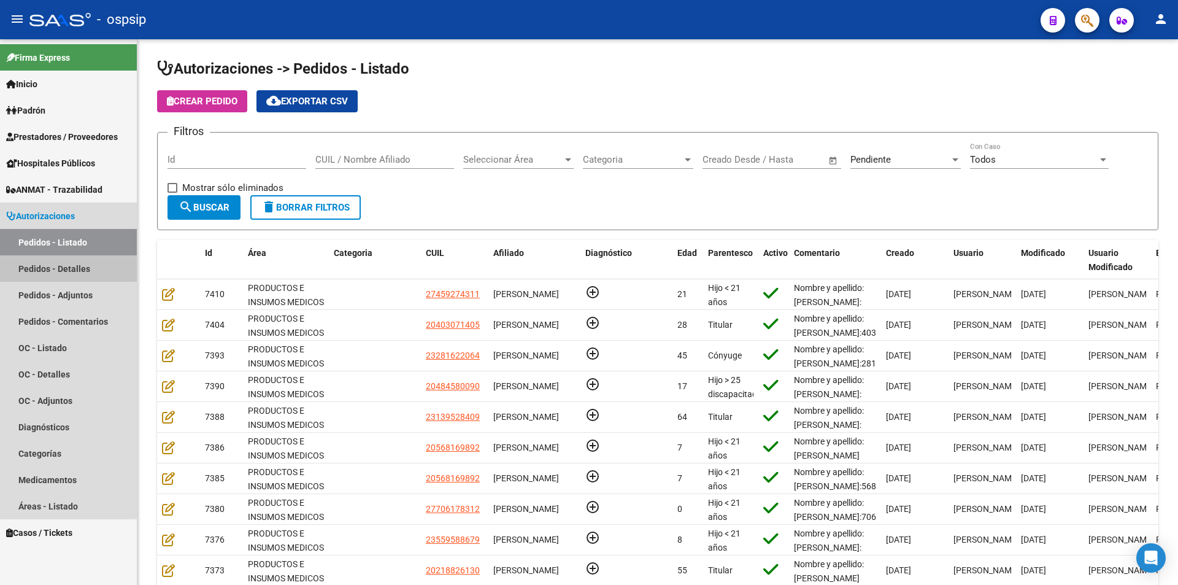
click at [67, 264] on link "Pedidos - Detalles" at bounding box center [68, 268] width 137 height 26
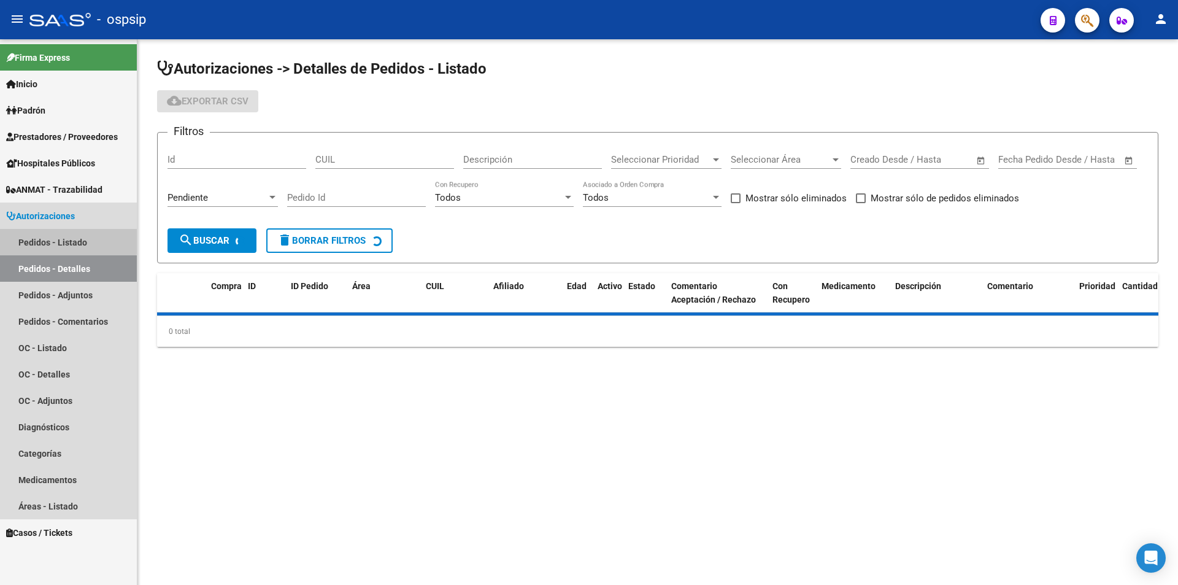
click at [63, 240] on link "Pedidos - Listado" at bounding box center [68, 242] width 137 height 26
